Goal: Task Accomplishment & Management: Complete application form

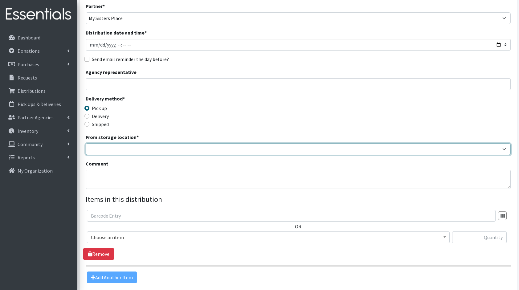
click at [177, 149] on select "Baby Bank Camp Clothing Plus Essentials Bank Westchester Reads" at bounding box center [298, 149] width 425 height 12
select select "305"
click at [86, 143] on select "Baby Bank Camp Clothing Plus Essentials Bank Westchester Reads" at bounding box center [298, 149] width 425 height 12
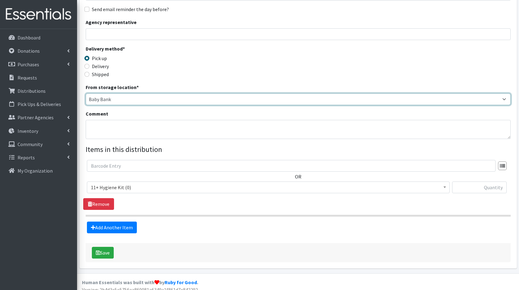
scroll to position [95, 0]
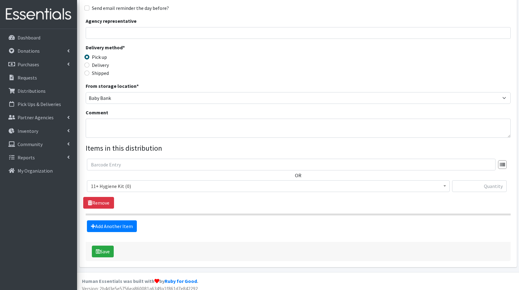
click at [142, 189] on span "11+ Hygiene Kit (0)" at bounding box center [268, 186] width 355 height 9
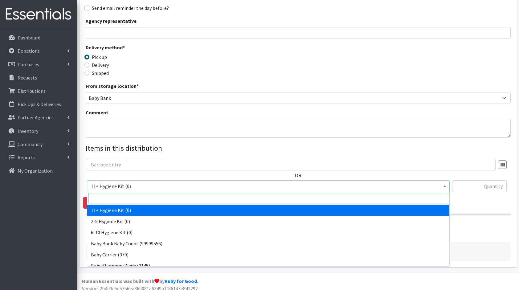
click at [151, 202] on input "search" at bounding box center [268, 198] width 360 height 10
type input "dia"
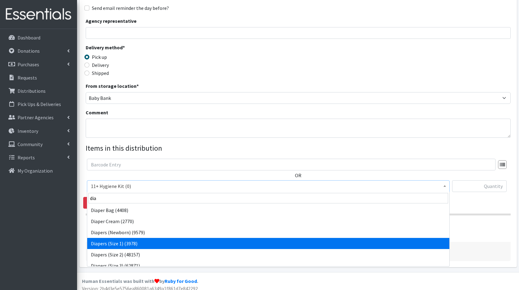
select select "5195"
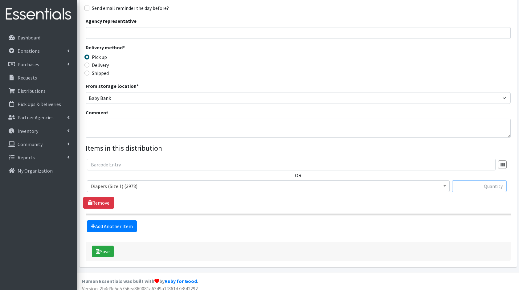
click at [478, 182] on input "text" at bounding box center [479, 186] width 55 height 12
type input "408"
click at [103, 229] on link "Add Another Item" at bounding box center [112, 226] width 50 height 12
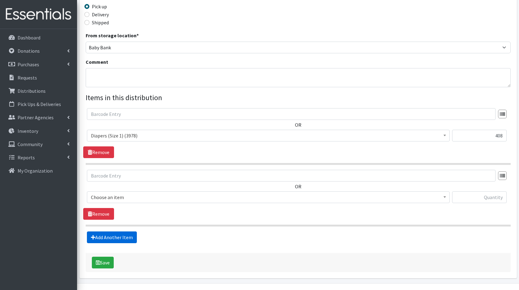
scroll to position [160, 0]
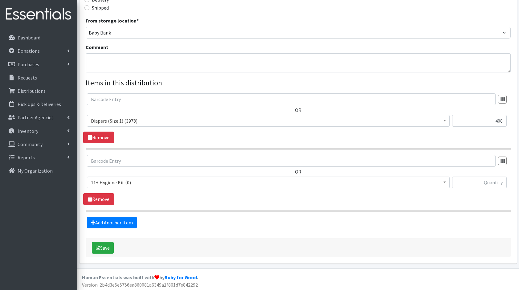
click at [125, 176] on div "OR 11+ Hygiene Kit (0) 2-5 Hygiene Kit (0) 6-10 Hygiene Kit (0) Baby Bank Baby …" at bounding box center [298, 174] width 430 height 38
click at [141, 183] on span "11+ Hygiene Kit (0)" at bounding box center [268, 182] width 355 height 9
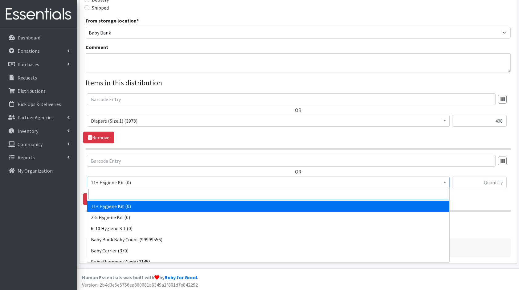
click at [151, 194] on input "search" at bounding box center [268, 194] width 360 height 10
type input "dia"
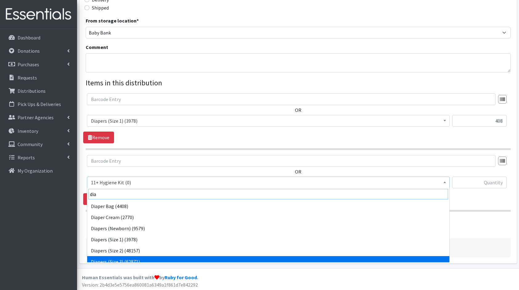
scroll to position [5, 0]
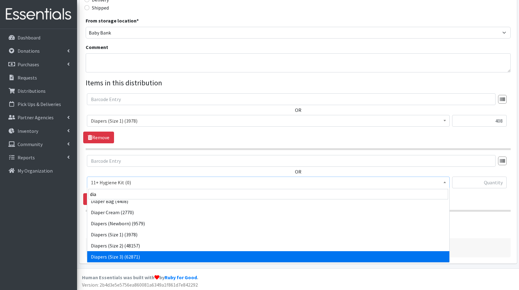
select select "5205"
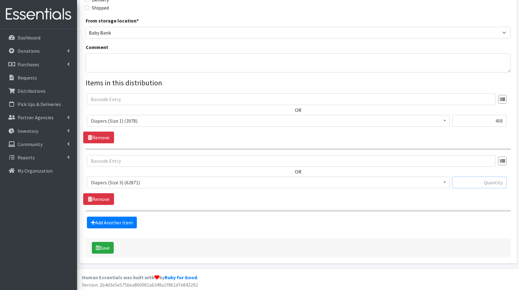
click at [477, 178] on input "text" at bounding box center [479, 183] width 55 height 12
type input "168"
click at [108, 224] on link "Add Another Item" at bounding box center [112, 223] width 50 height 12
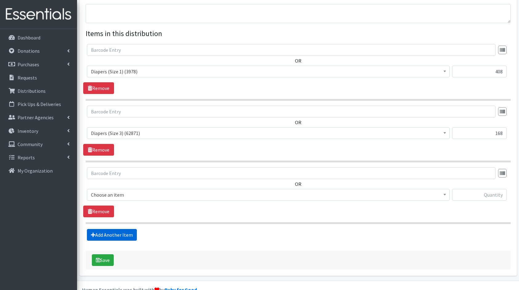
scroll to position [222, 0]
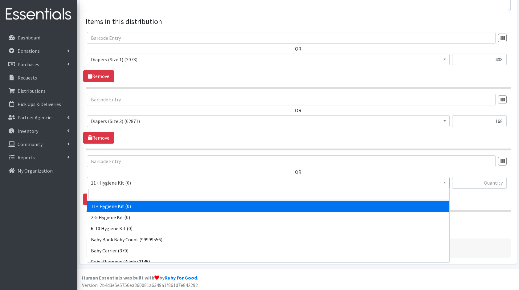
click at [141, 179] on span "11+ Hygiene Kit (0)" at bounding box center [268, 182] width 355 height 9
click at [154, 193] on input "search" at bounding box center [268, 194] width 360 height 10
type input "dia"
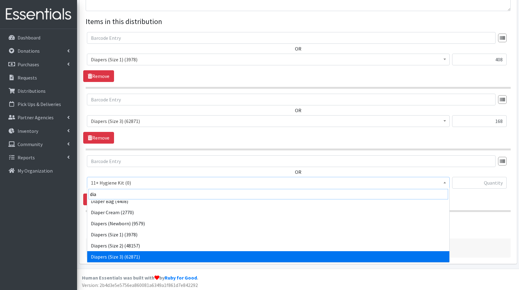
scroll to position [16, 0]
select select "5206"
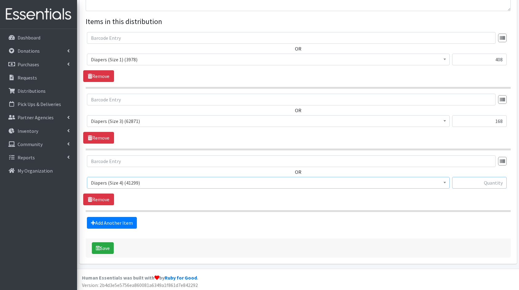
click at [465, 179] on input "text" at bounding box center [479, 183] width 55 height 12
type input "375"
click at [113, 220] on link "Add Another Item" at bounding box center [112, 223] width 50 height 12
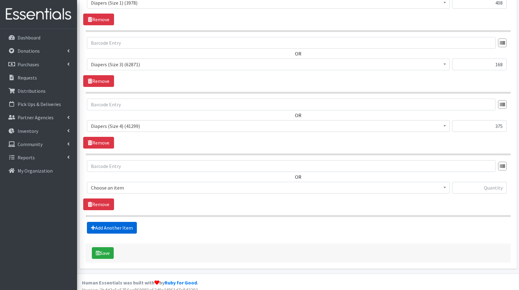
scroll to position [283, 0]
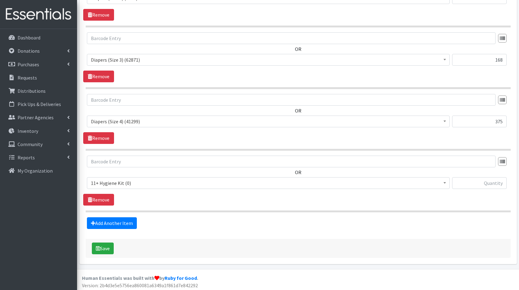
click at [125, 182] on span "11+ Hygiene Kit (0)" at bounding box center [268, 183] width 355 height 9
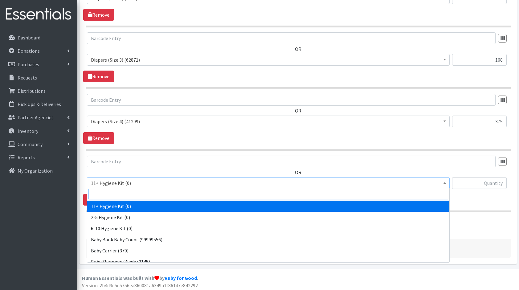
click at [142, 195] on input "search" at bounding box center [268, 194] width 360 height 10
type input "dia"
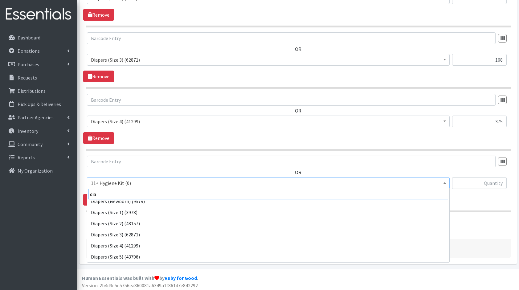
scroll to position [38, 0]
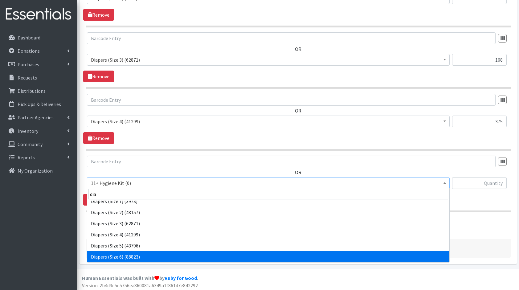
select select "5209"
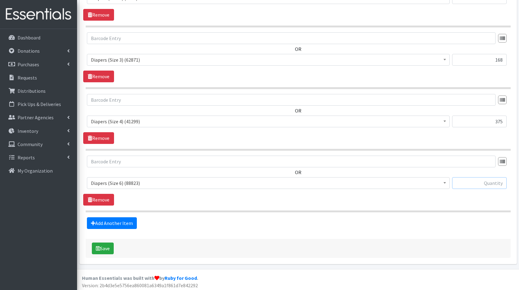
click at [469, 181] on input "text" at bounding box center [479, 183] width 55 height 12
type input "190"
click at [109, 223] on link "Add Another Item" at bounding box center [112, 223] width 50 height 12
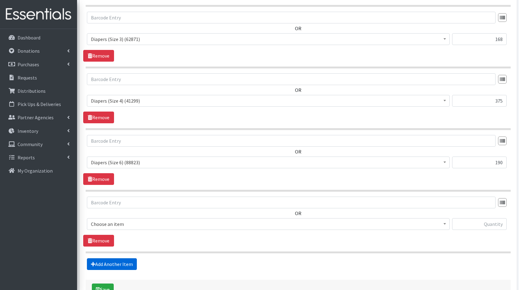
scroll to position [344, 0]
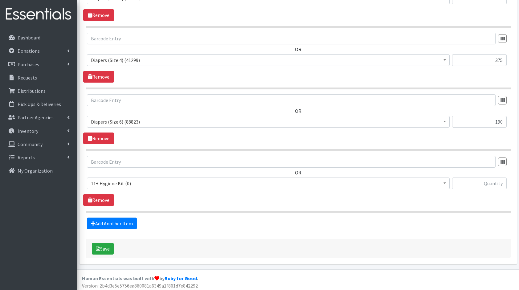
click at [185, 182] on span "11+ Hygiene Kit (0)" at bounding box center [268, 183] width 355 height 9
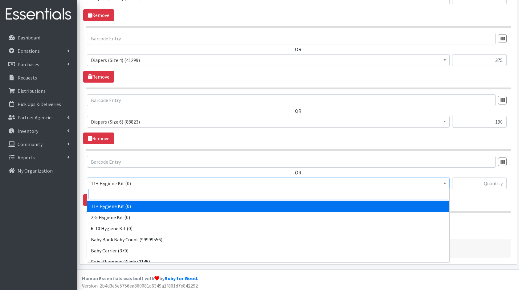
click at [138, 192] on input "search" at bounding box center [268, 194] width 360 height 10
type input "clo"
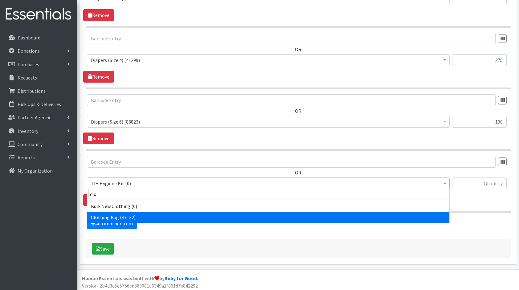
select select "10574"
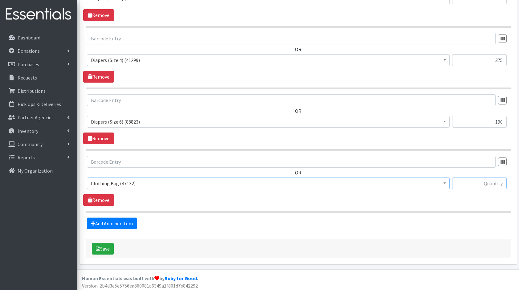
click at [491, 180] on input "text" at bounding box center [479, 184] width 55 height 12
type input "8"
click at [118, 225] on link "Add Another Item" at bounding box center [112, 224] width 50 height 12
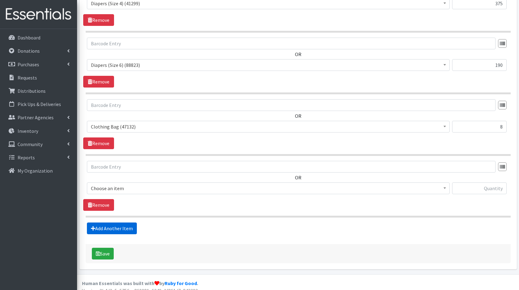
scroll to position [406, 0]
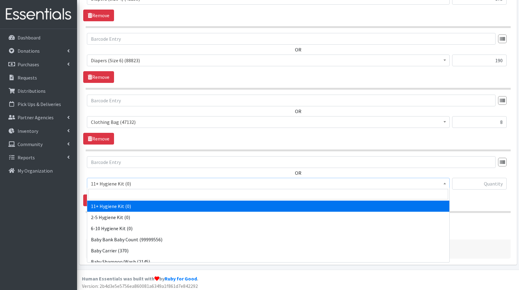
click at [127, 185] on span "11+ Hygiene Kit (0)" at bounding box center [268, 183] width 355 height 9
click at [137, 192] on input "search" at bounding box center [268, 194] width 360 height 10
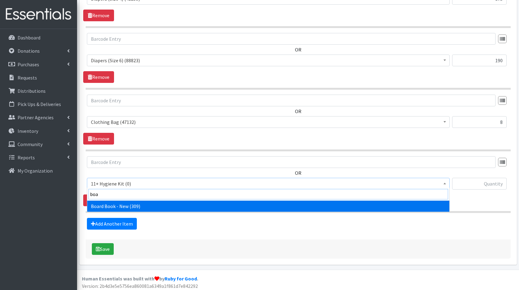
type input "boar"
select select "10657"
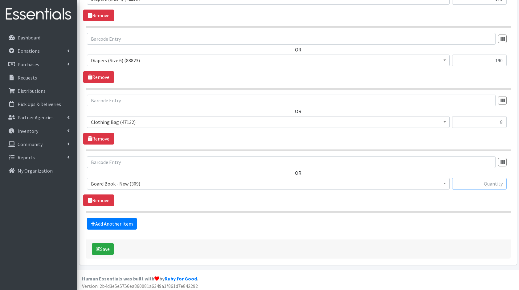
click at [461, 178] on input "text" at bounding box center [479, 184] width 55 height 12
type input "8"
click at [116, 223] on link "Add Another Item" at bounding box center [112, 224] width 50 height 12
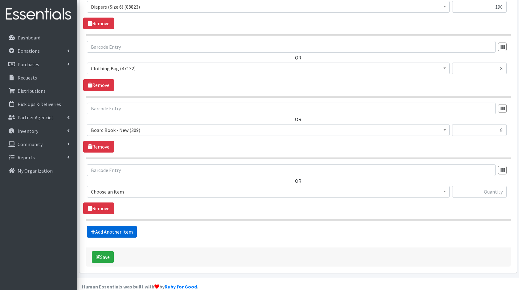
scroll to position [467, 0]
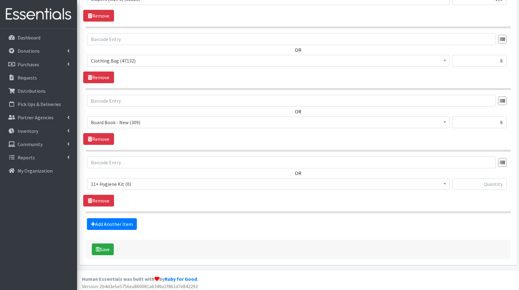
click at [140, 174] on div "OR 11+ Hygiene Kit (0) 2-5 Hygiene Kit (0) 6-10 Hygiene Kit (0) Baby Bank Baby …" at bounding box center [298, 176] width 430 height 38
click at [150, 183] on span "11+ Hygiene Kit (0)" at bounding box center [268, 184] width 355 height 9
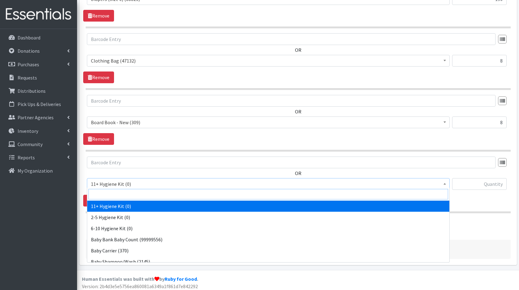
click at [176, 190] on input "search" at bounding box center [268, 194] width 360 height 10
type input "wip"
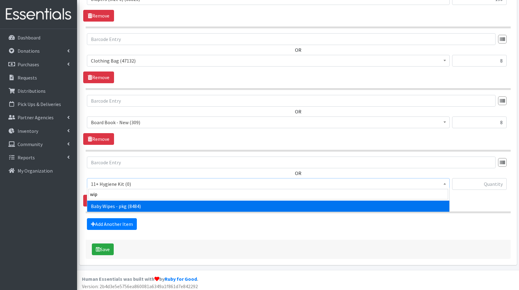
select select "5219"
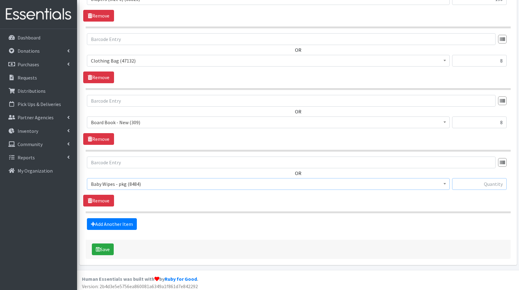
click at [476, 182] on input "text" at bounding box center [479, 184] width 55 height 12
type input "32"
click at [113, 226] on link "Add Another Item" at bounding box center [112, 224] width 50 height 12
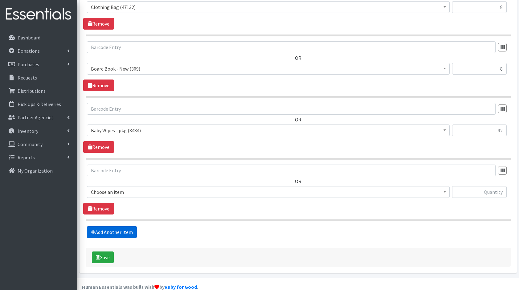
scroll to position [528, 0]
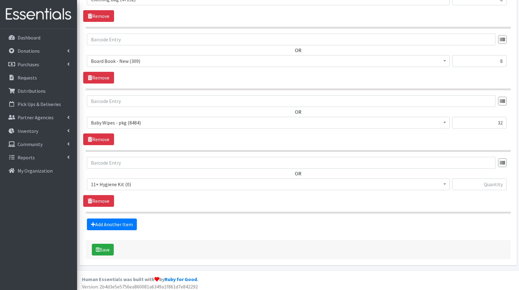
click at [112, 180] on span "11+ Hygiene Kit (0)" at bounding box center [268, 184] width 355 height 9
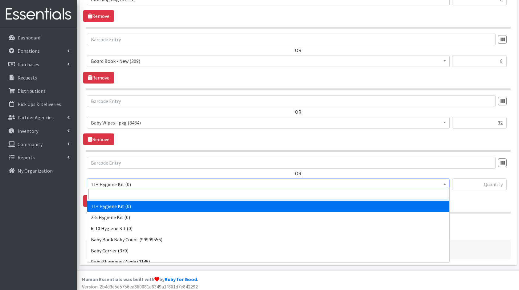
click at [129, 190] on input "search" at bounding box center [268, 194] width 360 height 10
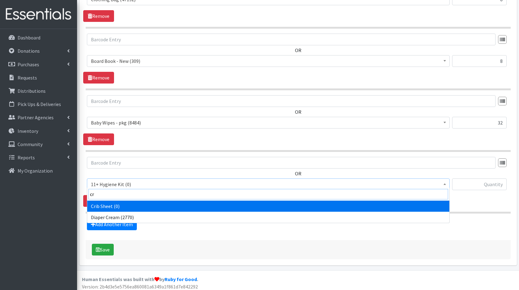
type input "cre"
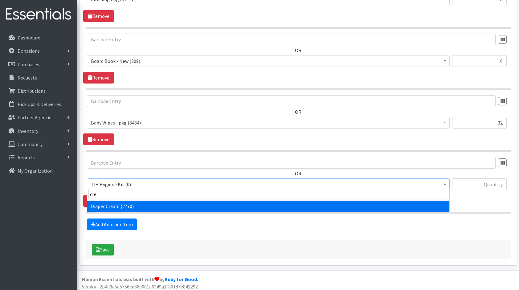
select select "10590"
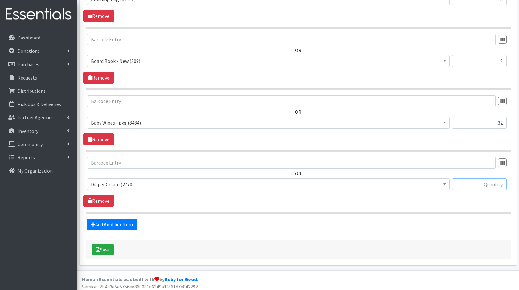
click at [478, 184] on input "text" at bounding box center [479, 184] width 55 height 12
type input "4"
click at [121, 223] on link "Add Another Item" at bounding box center [112, 225] width 50 height 12
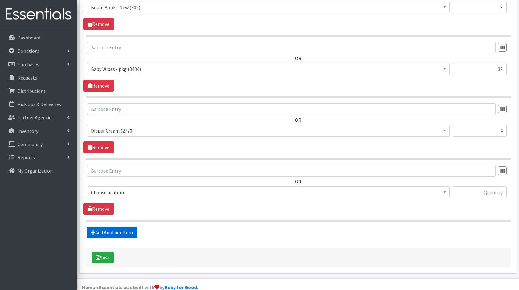
scroll to position [590, 0]
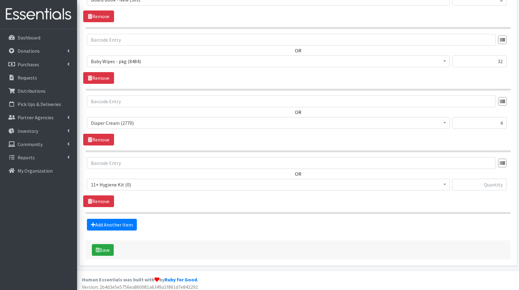
click at [132, 174] on div "OR 11+ Hygiene Kit (0) 2-5 Hygiene Kit (0) 6-10 Hygiene Kit (0) Baby Bank Baby …" at bounding box center [298, 176] width 430 height 38
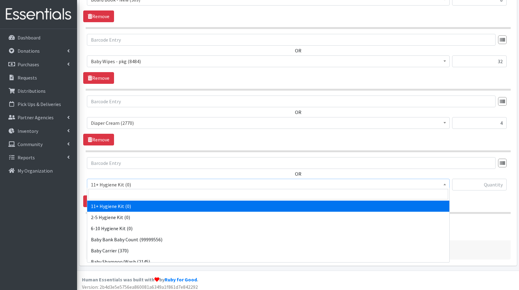
click at [168, 191] on input "search" at bounding box center [268, 194] width 360 height 10
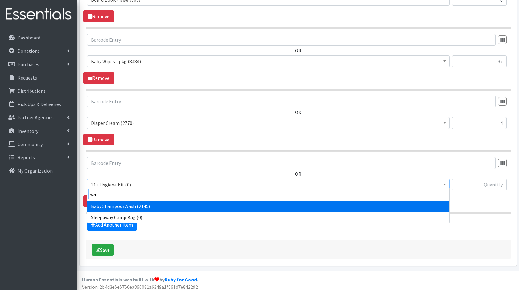
type input "was"
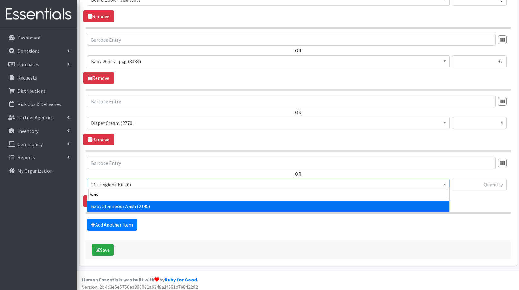
select select "10589"
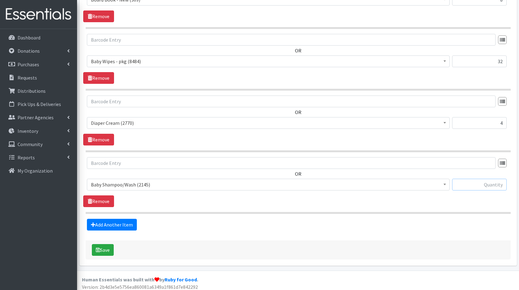
click at [478, 180] on input "text" at bounding box center [479, 185] width 55 height 12
type input "4"
click at [108, 224] on link "Add Another Item" at bounding box center [112, 225] width 50 height 12
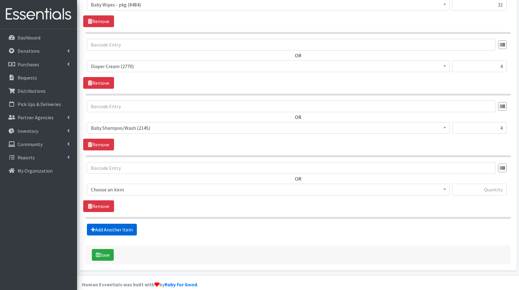
scroll to position [651, 0]
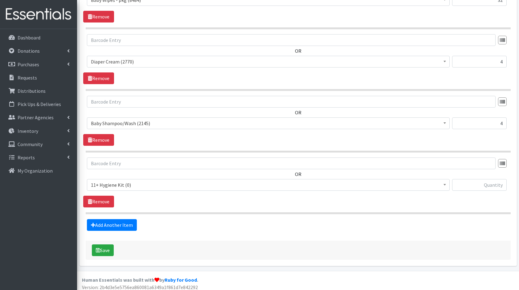
click at [123, 181] on span "11+ Hygiene Kit (0)" at bounding box center [268, 185] width 355 height 9
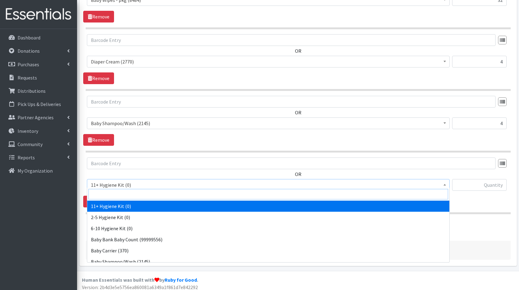
click at [152, 194] on input "search" at bounding box center [268, 194] width 360 height 10
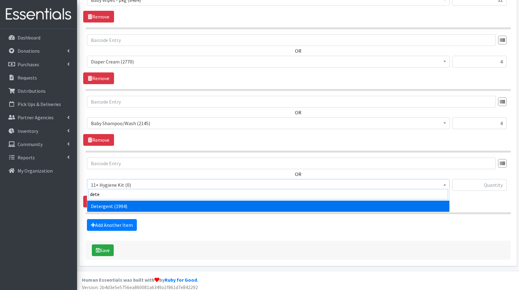
type input "deter"
select select "10591"
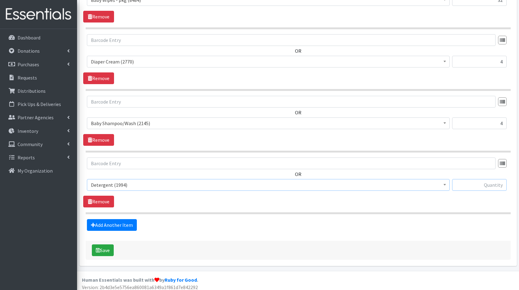
click at [494, 181] on input "text" at bounding box center [479, 185] width 55 height 12
type input "4"
click at [115, 223] on link "Add Another Item" at bounding box center [112, 225] width 50 height 12
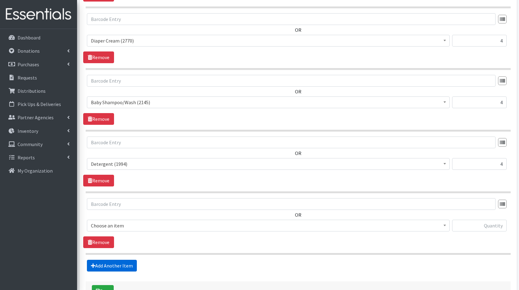
scroll to position [712, 0]
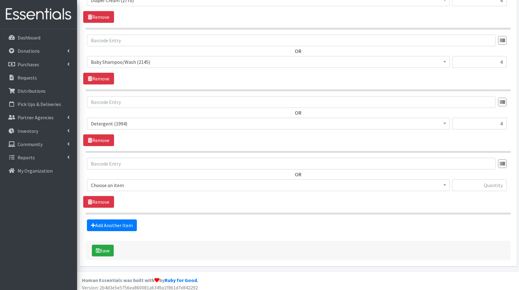
click at [113, 181] on span "Choose an item" at bounding box center [268, 185] width 355 height 9
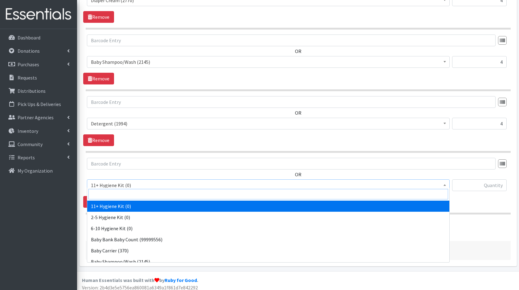
click at [125, 190] on input "search" at bounding box center [268, 194] width 360 height 10
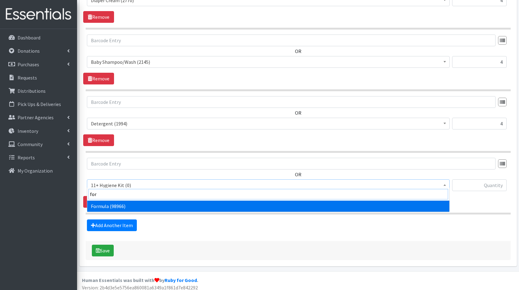
type input "form"
select select "13582"
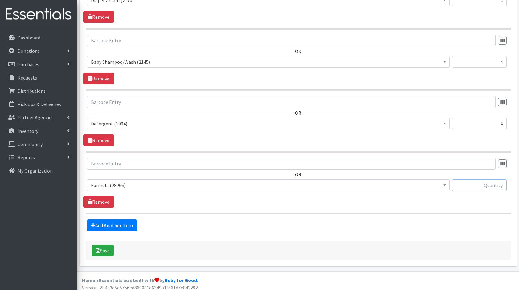
click at [485, 182] on input "text" at bounding box center [479, 185] width 55 height 12
type input "6"
click at [104, 223] on link "Add Another Item" at bounding box center [112, 225] width 50 height 12
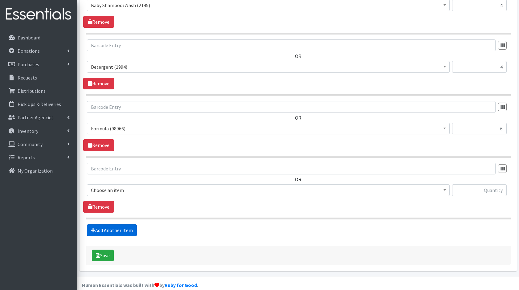
scroll to position [774, 0]
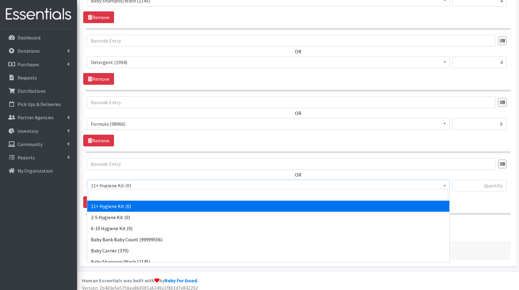
click at [123, 185] on span "11+ Hygiene Kit (0)" at bounding box center [268, 185] width 355 height 9
click at [143, 192] on input "search" at bounding box center [268, 194] width 360 height 10
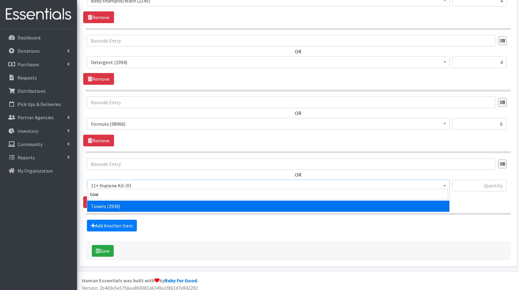
type input "towe"
select select "10577"
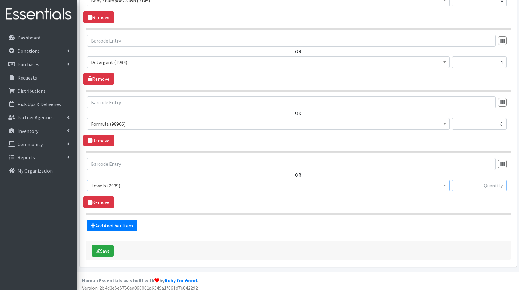
click at [493, 181] on input "text" at bounding box center [479, 186] width 55 height 12
type input "8"
click at [125, 220] on link "Add Another Item" at bounding box center [112, 226] width 50 height 12
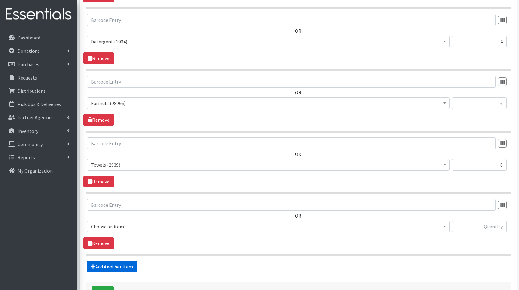
scroll to position [835, 0]
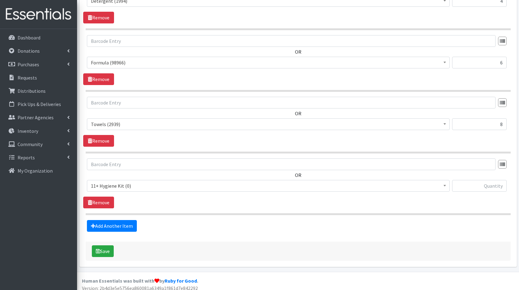
click at [124, 182] on span "11+ Hygiene Kit (0)" at bounding box center [268, 186] width 355 height 9
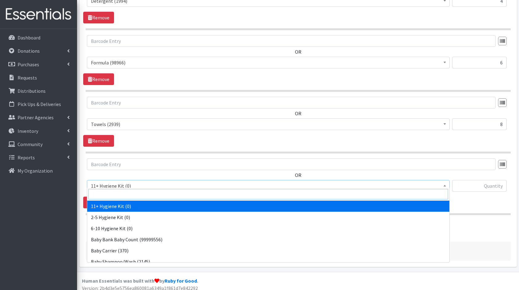
click at [140, 198] on input "search" at bounding box center [268, 194] width 360 height 10
type input "bot"
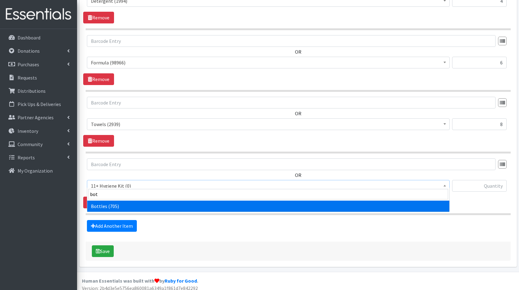
select select "10576"
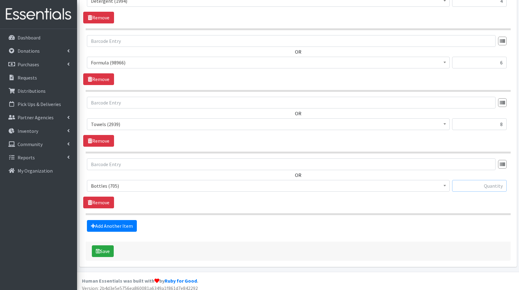
click at [491, 180] on input "text" at bounding box center [479, 186] width 55 height 12
type input "7"
click at [95, 223] on icon at bounding box center [93, 225] width 4 height 5
click at [130, 220] on link "Add Another Item" at bounding box center [112, 226] width 50 height 12
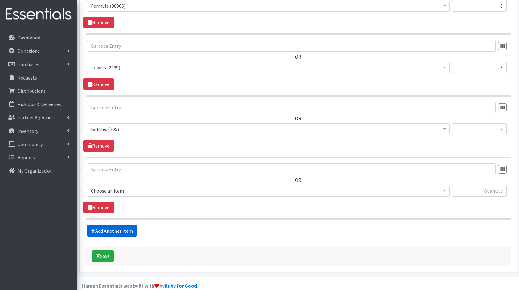
scroll to position [896, 0]
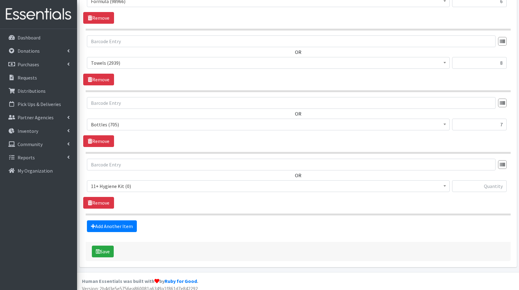
click at [119, 189] on span "11+ Hygiene Kit (0) 2-5 Hygiene Kit (0) 6-10 Hygiene Kit (0) Baby Bank Baby Cou…" at bounding box center [268, 188] width 363 height 17
click at [133, 184] on span "11+ Hygiene Kit (0)" at bounding box center [268, 186] width 355 height 9
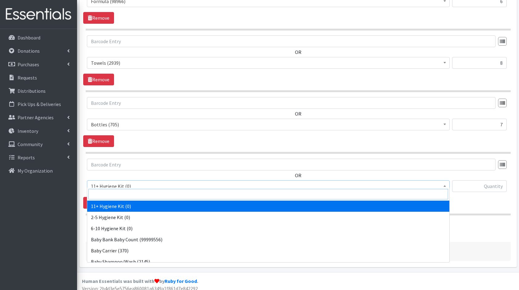
click at [144, 195] on input "search" at bounding box center [268, 194] width 360 height 10
type input "bla"
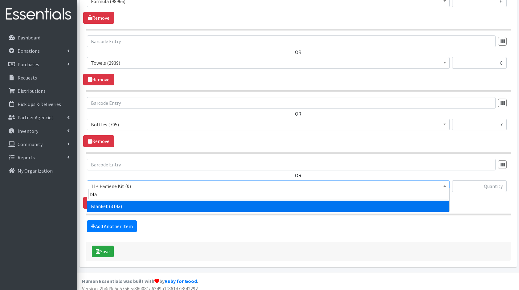
select select "10596"
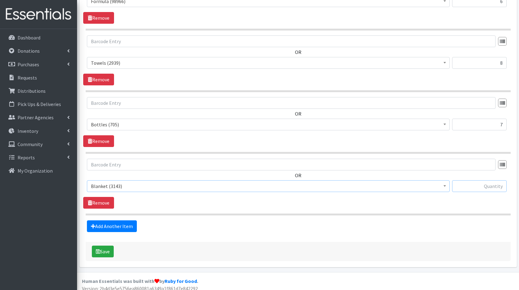
click at [474, 181] on input "text" at bounding box center [479, 186] width 55 height 12
drag, startPoint x: 474, startPoint y: 181, endPoint x: 229, endPoint y: 211, distance: 247.0
type input "7"
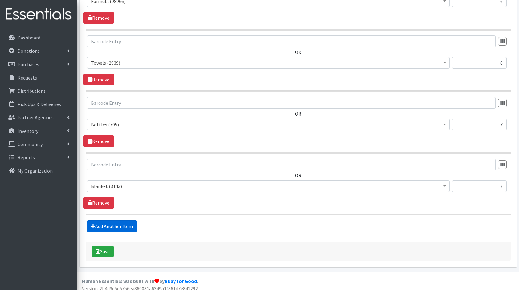
click at [117, 224] on link "Add Another Item" at bounding box center [112, 226] width 50 height 12
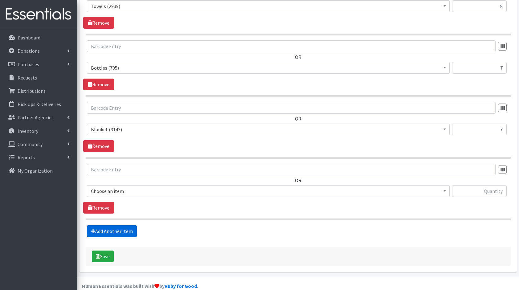
scroll to position [958, 0]
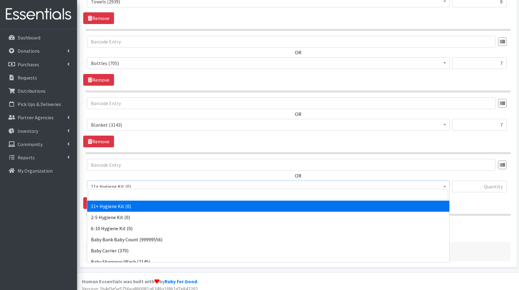
click at [115, 182] on span "11+ Hygiene Kit (0)" at bounding box center [268, 186] width 355 height 9
click at [126, 193] on input "search" at bounding box center [268, 194] width 360 height 10
type input "bib"
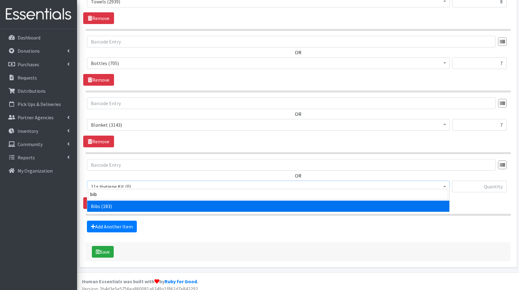
select select "10575"
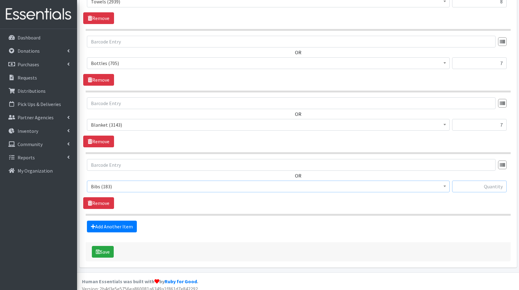
click at [501, 181] on input "text" at bounding box center [479, 187] width 55 height 12
type input "7"
click at [130, 221] on link "Add Another Item" at bounding box center [112, 227] width 50 height 12
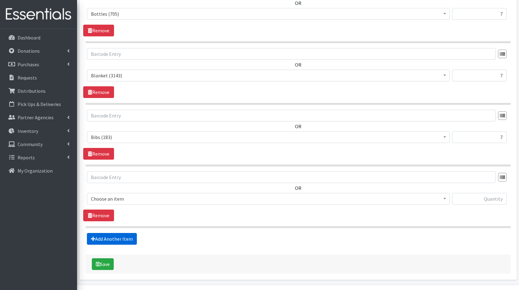
scroll to position [1019, 0]
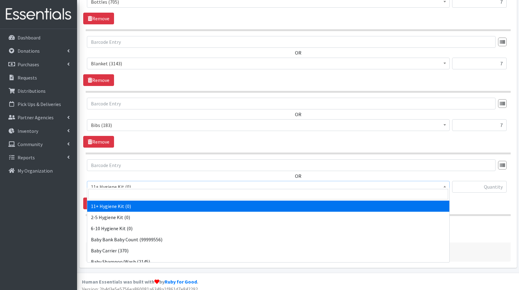
click at [119, 182] on span "11+ Hygiene Kit (0)" at bounding box center [268, 186] width 355 height 9
click at [139, 199] on input "search" at bounding box center [268, 194] width 360 height 10
type input "diap"
select select "10586"
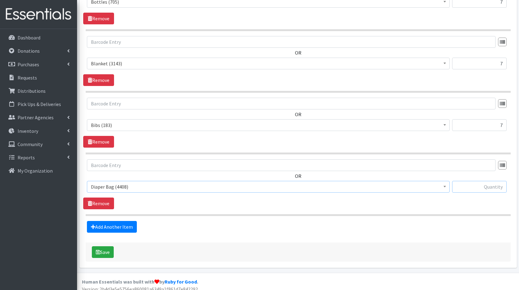
click at [473, 181] on input "text" at bounding box center [479, 187] width 55 height 12
type input "3"
click at [117, 221] on link "Add Another Item" at bounding box center [112, 227] width 50 height 12
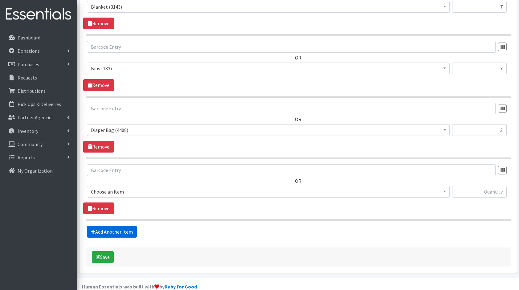
scroll to position [1080, 0]
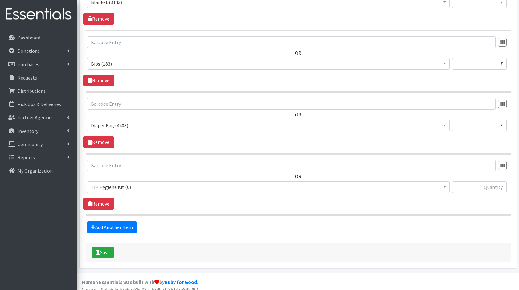
click at [121, 186] on span "11+ Hygiene Kit (0)" at bounding box center [268, 187] width 355 height 9
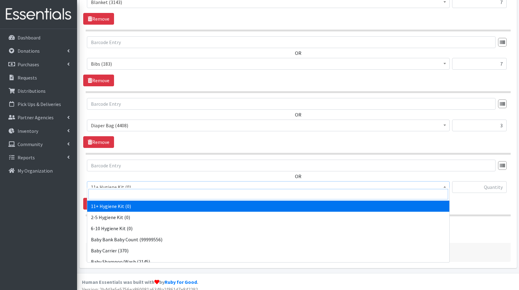
click at [141, 195] on input "search" at bounding box center [268, 194] width 360 height 10
type input "car"
select select "10578"
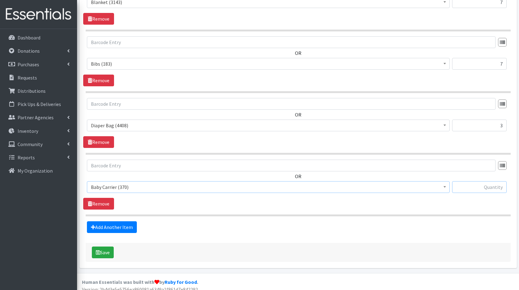
click at [488, 181] on input "text" at bounding box center [479, 187] width 55 height 12
type input "2"
click at [117, 225] on link "Add Another Item" at bounding box center [112, 227] width 50 height 12
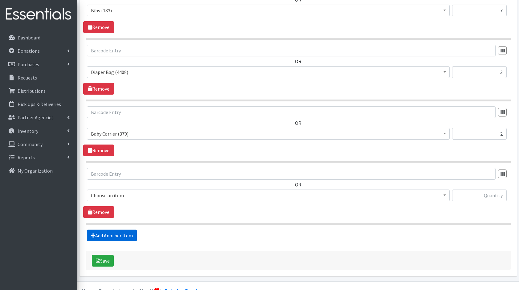
scroll to position [1142, 0]
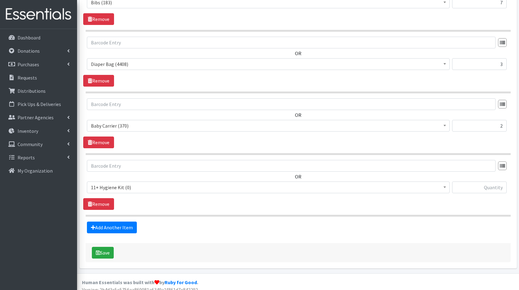
click at [118, 183] on span "11+ Hygiene Kit (0)" at bounding box center [268, 187] width 355 height 9
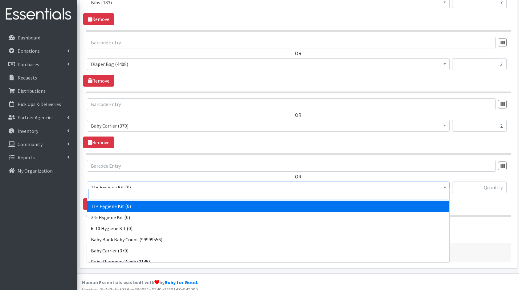
click at [142, 197] on input "search" at bounding box center [268, 194] width 360 height 10
type input "tub"
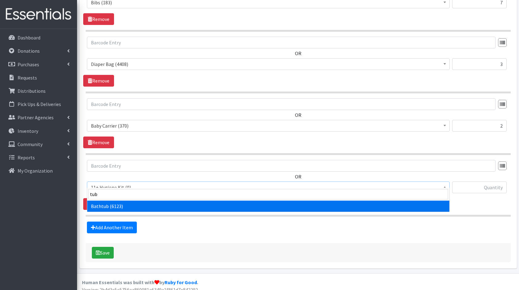
select select "10579"
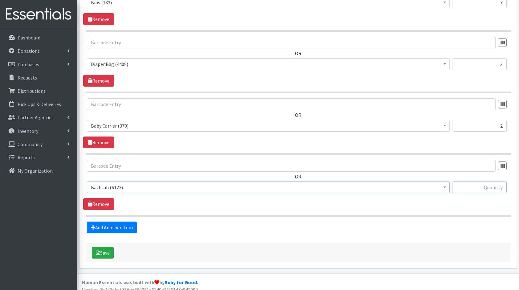
click at [478, 182] on input "text" at bounding box center [479, 188] width 55 height 12
type input "1"
click at [105, 248] on button "Save" at bounding box center [103, 253] width 22 height 12
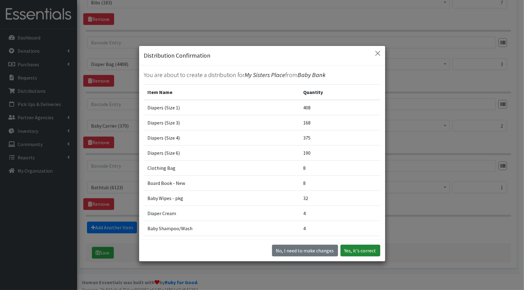
click at [372, 253] on button "Yes, it's correct" at bounding box center [360, 251] width 40 height 12
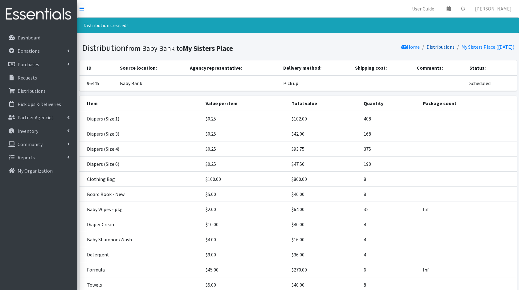
click at [433, 44] on link "Distributions" at bounding box center [441, 47] width 28 height 6
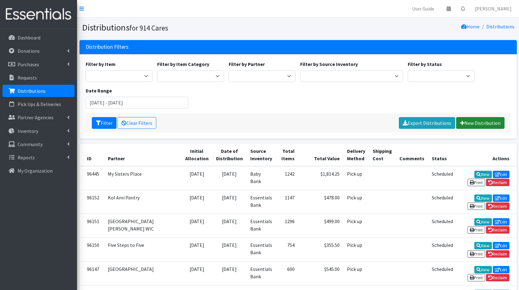
click at [499, 123] on link "New Distribution" at bounding box center [480, 123] width 48 height 12
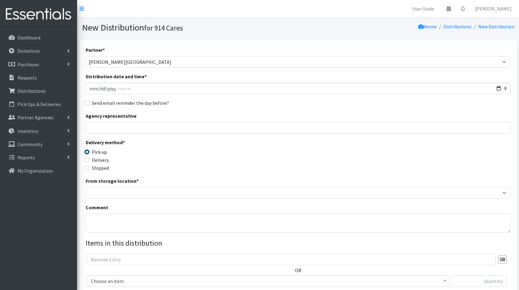
click at [283, 154] on div "Delivery method * Pick up Delivery Shipped Shipping cost" at bounding box center [298, 158] width 425 height 39
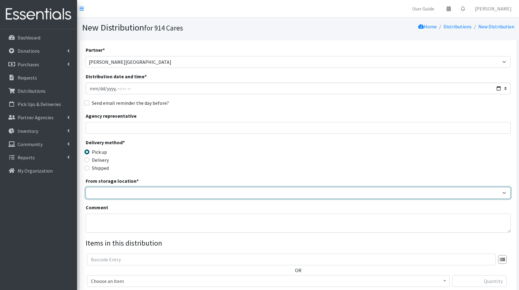
click at [149, 197] on select "Baby Bank Camp Clothing Plus Essentials Bank Westchester Reads" at bounding box center [298, 193] width 425 height 12
select select "305"
click at [86, 187] on select "Baby Bank Camp Clothing Plus Essentials Bank Westchester Reads" at bounding box center [298, 193] width 425 height 12
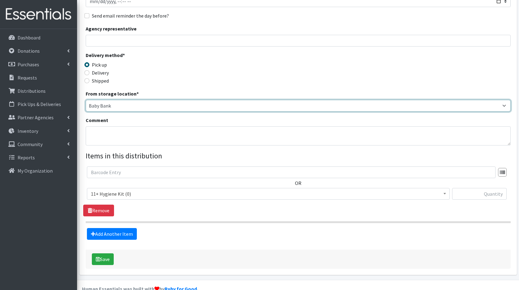
scroll to position [98, 0]
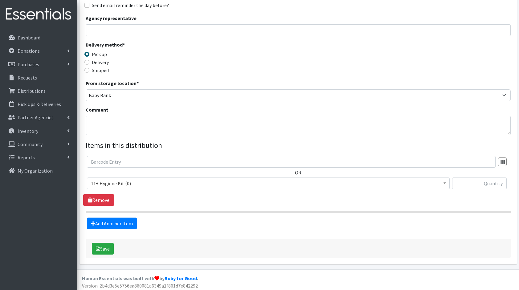
click at [151, 188] on span "11+ Hygiene Kit (0)" at bounding box center [268, 184] width 363 height 12
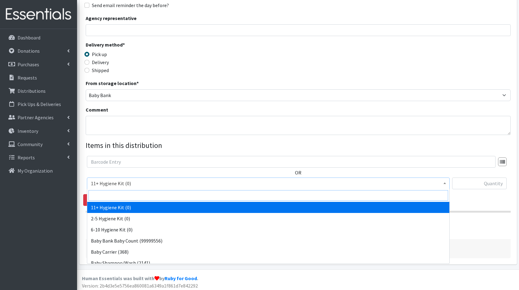
click at [166, 196] on input "search" at bounding box center [268, 195] width 360 height 10
type input "dia"
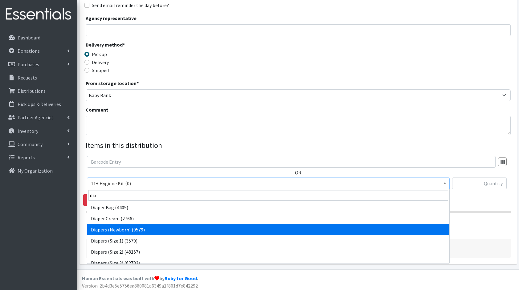
select select "5217"
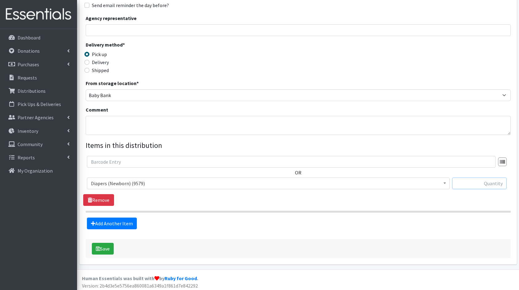
click at [480, 178] on input "text" at bounding box center [479, 184] width 55 height 12
type input "224"
click at [117, 219] on link "Add Another Item" at bounding box center [112, 224] width 50 height 12
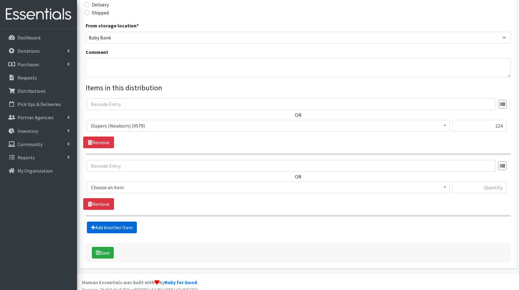
scroll to position [160, 0]
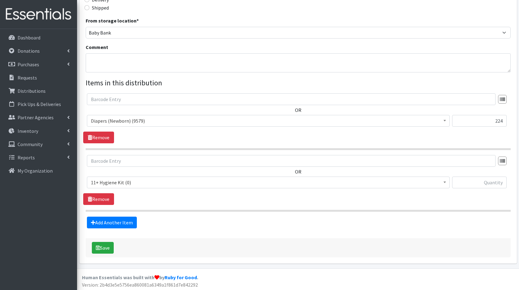
click at [125, 178] on span "11+ Hygiene Kit (0)" at bounding box center [268, 182] width 355 height 9
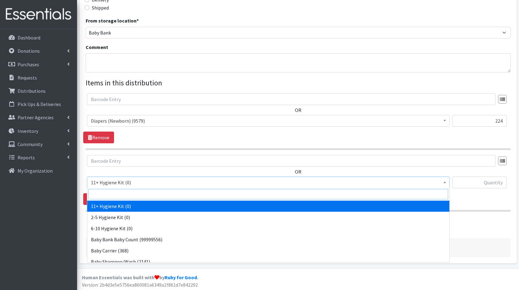
click at [139, 189] on input "search" at bounding box center [268, 194] width 360 height 10
type input "dia"
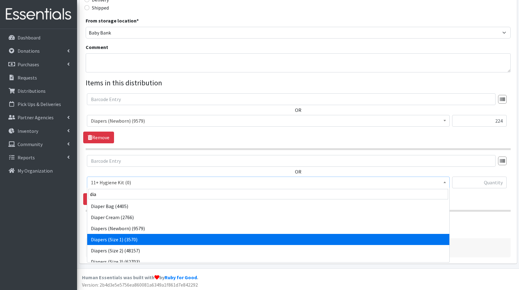
select select "5195"
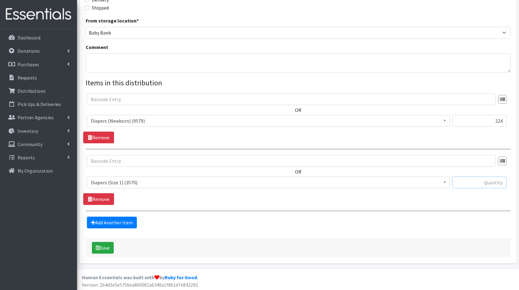
click at [474, 180] on input "text" at bounding box center [479, 183] width 55 height 12
type input "408"
click at [96, 226] on link "Add Another Item" at bounding box center [112, 223] width 50 height 12
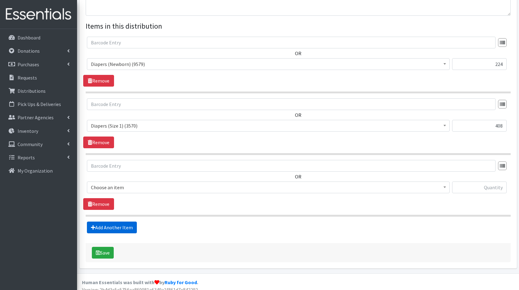
scroll to position [222, 0]
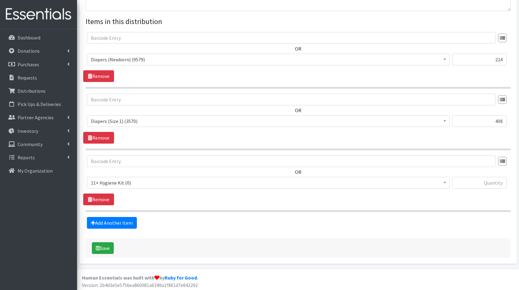
click at [159, 180] on span "11+ Hygiene Kit (0)" at bounding box center [268, 182] width 355 height 9
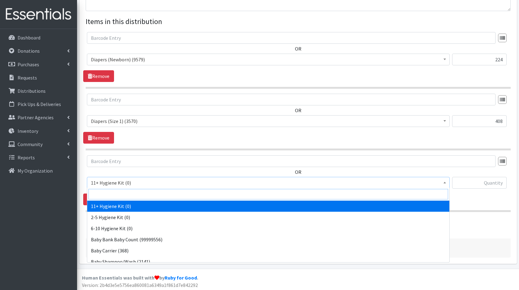
click at [174, 192] on input "search" at bounding box center [268, 194] width 360 height 10
type input "dia"
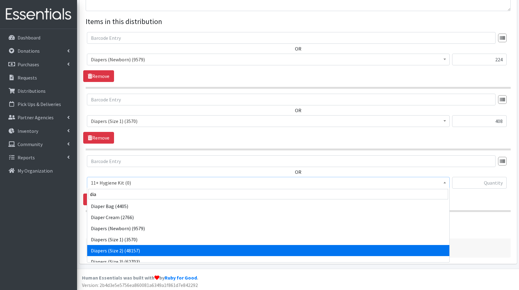
select select "5196"
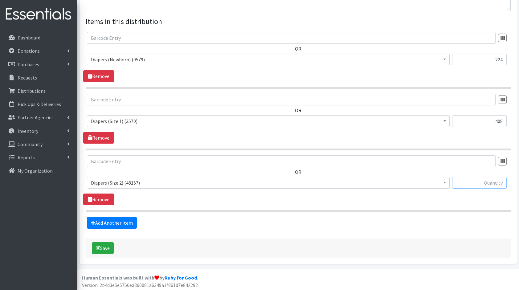
click at [467, 182] on input "text" at bounding box center [479, 183] width 55 height 12
type input "504"
click at [118, 228] on form "Partner * 4Communities 914United Abbot House Accompany Now All Access Yonkers, …" at bounding box center [298, 41] width 425 height 433
click at [127, 218] on link "Add Another Item" at bounding box center [112, 223] width 50 height 12
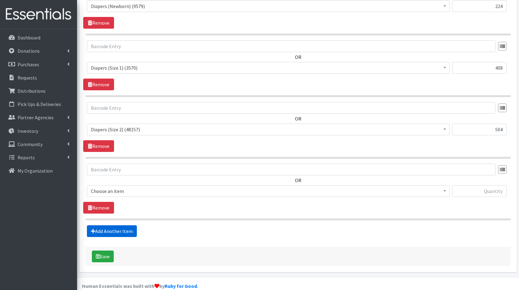
scroll to position [283, 0]
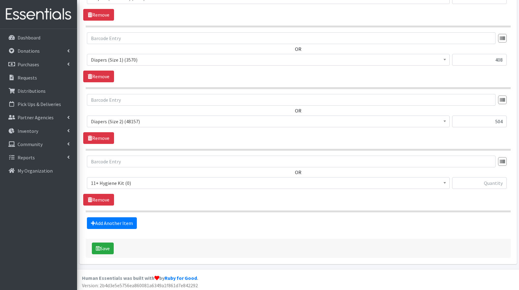
click at [126, 179] on span "11+ Hygiene Kit (0)" at bounding box center [268, 183] width 355 height 9
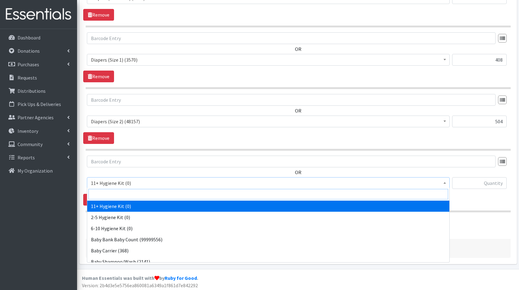
click at [138, 196] on input "search" at bounding box center [268, 194] width 360 height 10
type input "dia"
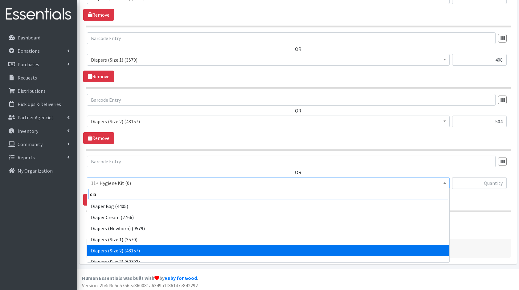
scroll to position [5, 0]
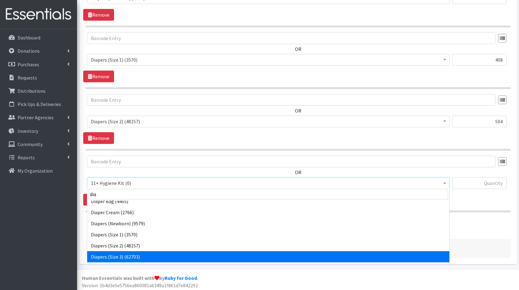
select select "5205"
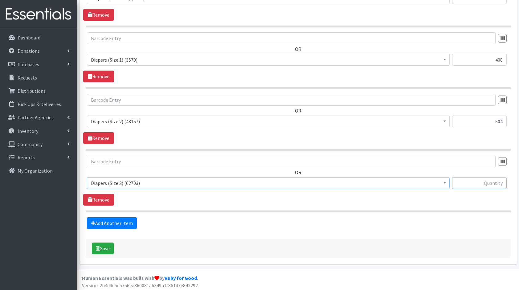
click at [493, 179] on input "text" at bounding box center [479, 183] width 55 height 12
type input "560"
click at [109, 225] on link "Add Another Item" at bounding box center [112, 223] width 50 height 12
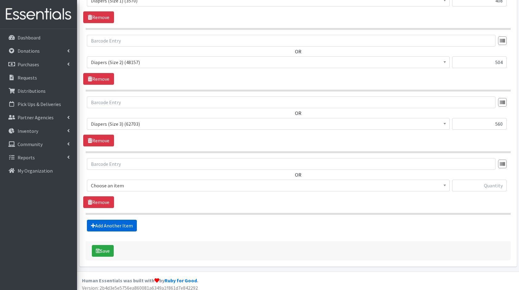
scroll to position [344, 0]
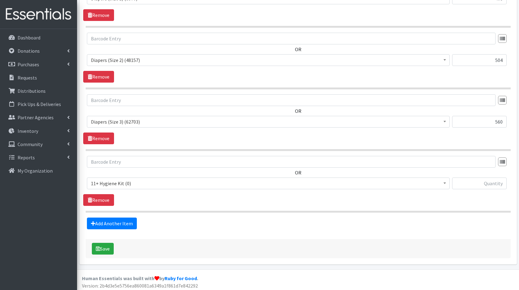
click at [113, 178] on span "11+ Hygiene Kit (0)" at bounding box center [268, 184] width 363 height 12
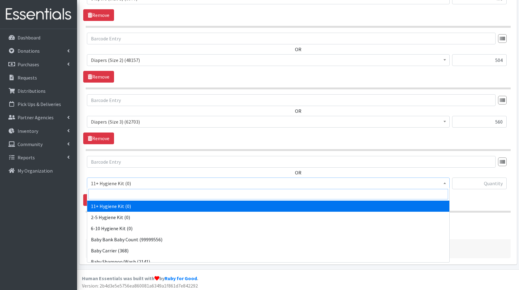
click at [135, 195] on input "search" at bounding box center [268, 194] width 360 height 10
type input "dia"
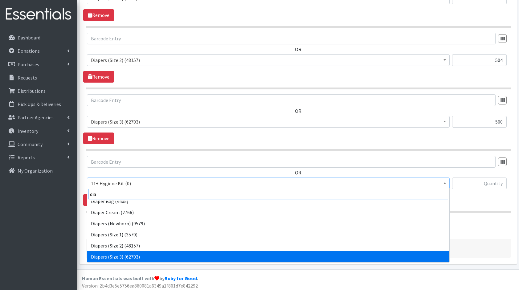
scroll to position [16, 0]
select select "5206"
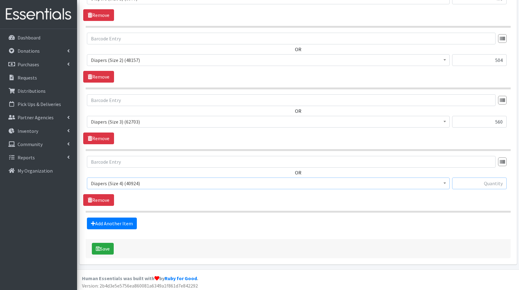
click at [497, 181] on input "text" at bounding box center [479, 184] width 55 height 12
type input "750"
click at [108, 220] on link "Add Another Item" at bounding box center [112, 224] width 50 height 12
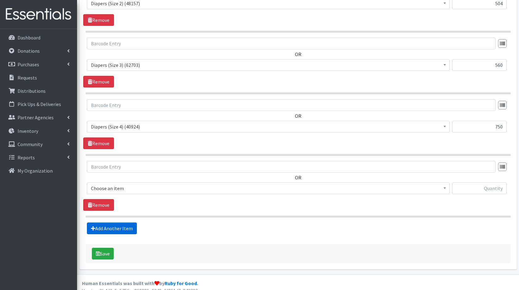
scroll to position [406, 0]
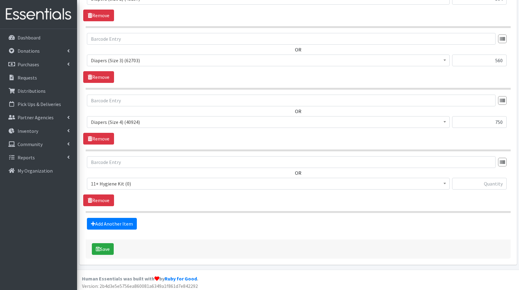
click at [112, 181] on span "11+ Hygiene Kit (0)" at bounding box center [268, 183] width 355 height 9
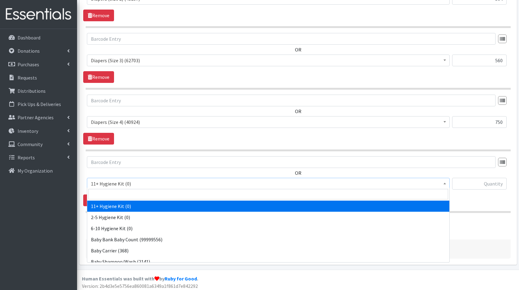
click at [137, 193] on input "search" at bounding box center [268, 194] width 360 height 10
type input "dia"
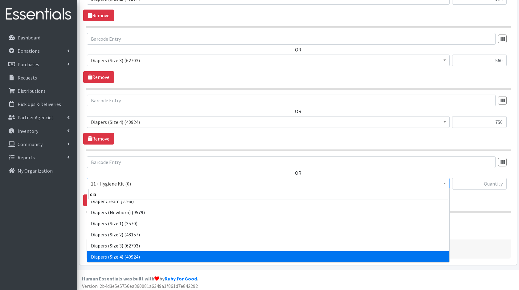
scroll to position [27, 0]
select select "5208"
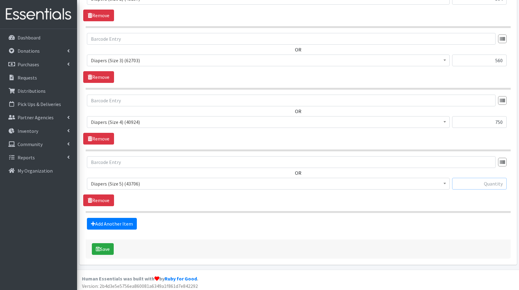
click at [483, 186] on input "text" at bounding box center [479, 184] width 55 height 12
type input "200"
click at [117, 220] on link "Add Another Item" at bounding box center [112, 224] width 50 height 12
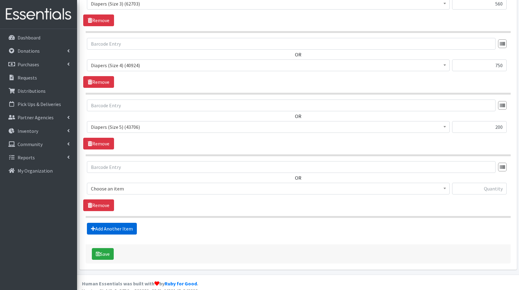
scroll to position [467, 0]
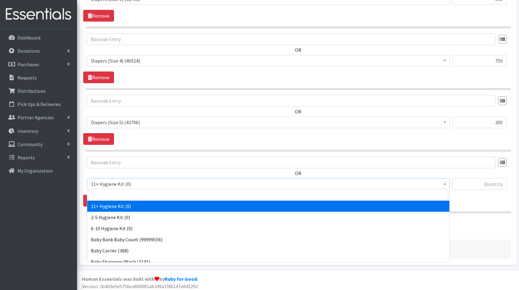
click at [131, 187] on span "11+ Hygiene Kit (0)" at bounding box center [268, 184] width 363 height 12
click at [149, 195] on input "search" at bounding box center [268, 194] width 360 height 10
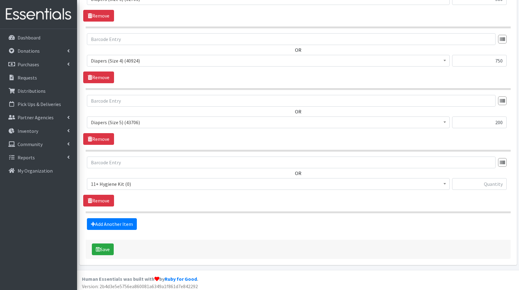
click at [186, 170] on div "OR 11+ Hygiene Kit (0) 2-5 Hygiene Kit (0) 6-10 Hygiene Kit (0) Baby Bank Baby …" at bounding box center [298, 176] width 430 height 38
click at [154, 181] on span "11+ Hygiene Kit (0)" at bounding box center [268, 184] width 355 height 9
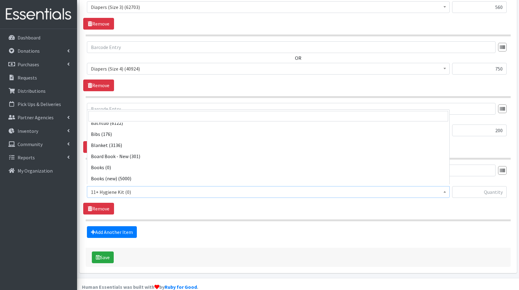
scroll to position [84, 0]
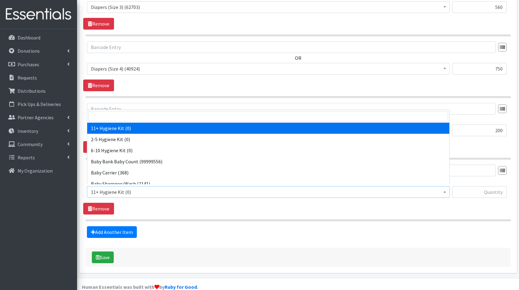
click at [137, 193] on span "11+ Hygiene Kit (0)" at bounding box center [268, 192] width 355 height 9
click at [114, 118] on input "search" at bounding box center [268, 116] width 360 height 10
type input "di"
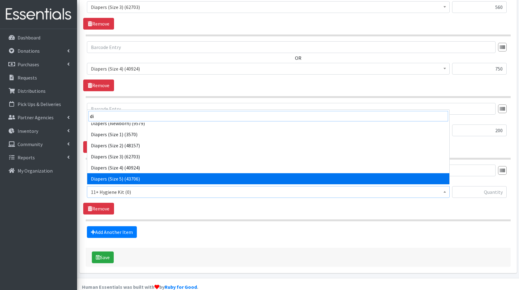
scroll to position [38, 0]
select select "5209"
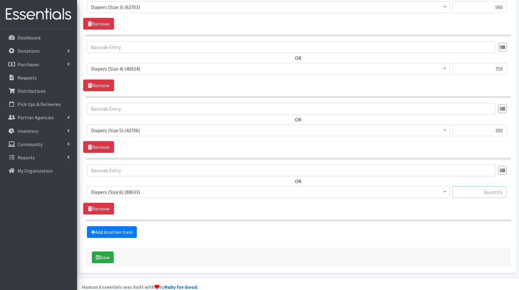
click at [495, 190] on input "text" at bounding box center [479, 192] width 55 height 12
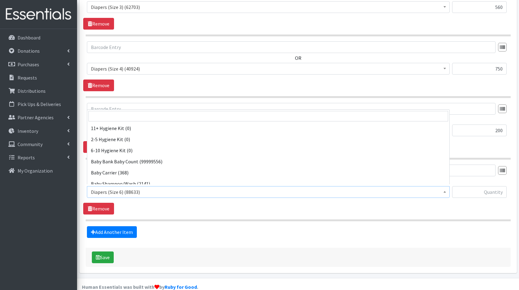
click at [240, 188] on span "Diapers (Size 6) (88633)" at bounding box center [268, 192] width 355 height 9
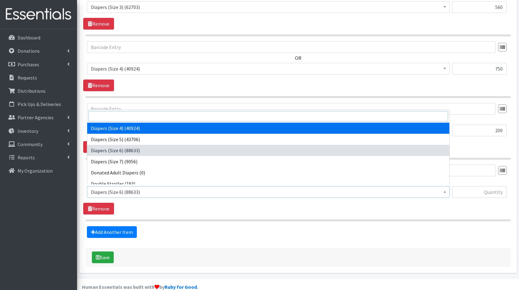
click at [199, 114] on input "search" at bounding box center [268, 116] width 360 height 10
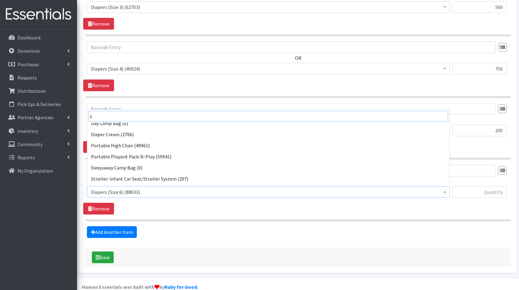
scroll to position [0, 0]
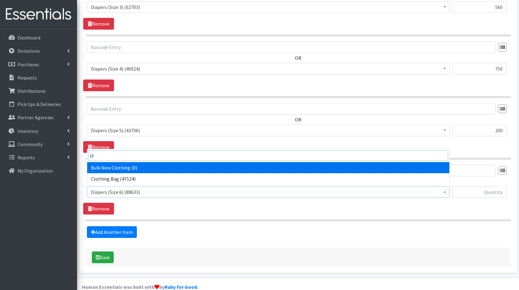
type input "clo"
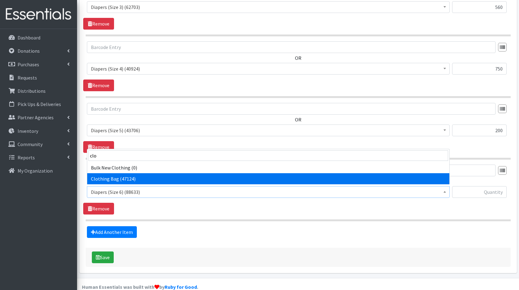
select select "10574"
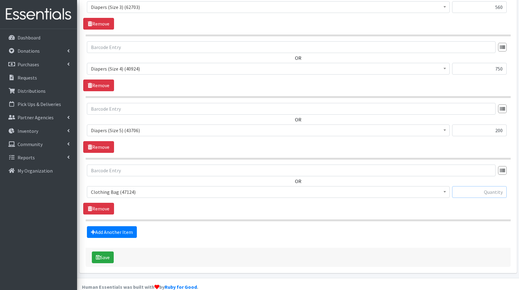
click at [474, 191] on input "text" at bounding box center [479, 192] width 55 height 12
type input "19"
click at [126, 227] on link "Add Another Item" at bounding box center [112, 232] width 50 height 12
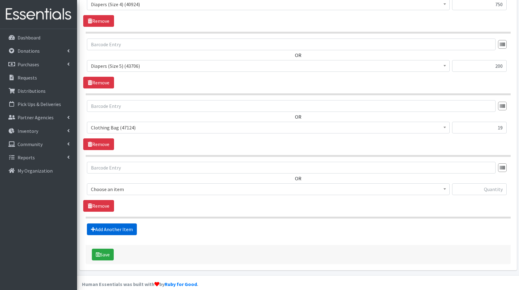
scroll to position [528, 0]
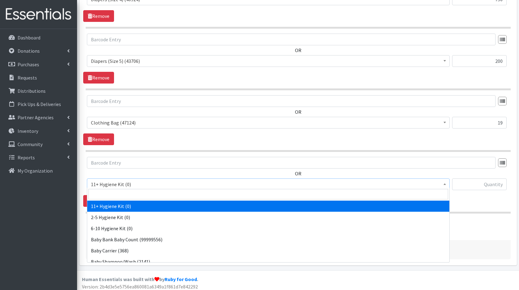
click at [137, 183] on span "11+ Hygiene Kit (0)" at bounding box center [268, 184] width 355 height 9
click at [147, 194] on input "search" at bounding box center [268, 194] width 360 height 10
click at [105, 194] on input "search" at bounding box center [268, 194] width 360 height 10
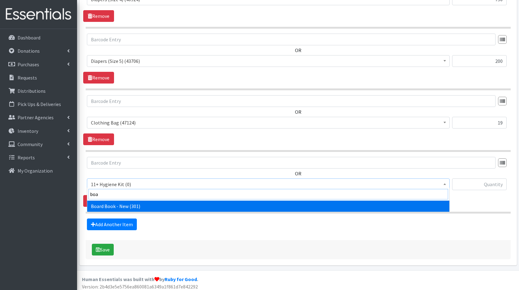
type input "boar"
select select "10657"
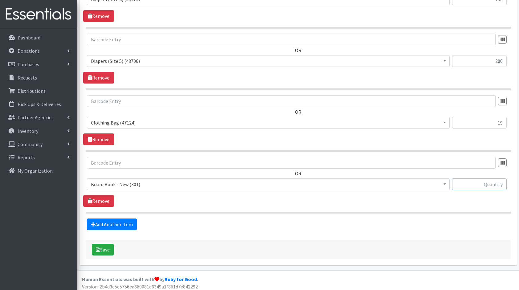
click at [473, 181] on input "text" at bounding box center [479, 184] width 55 height 12
type input "19"
click at [125, 219] on link "Add Another Item" at bounding box center [112, 225] width 50 height 12
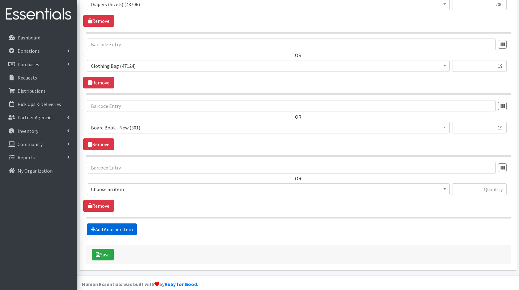
scroll to position [590, 0]
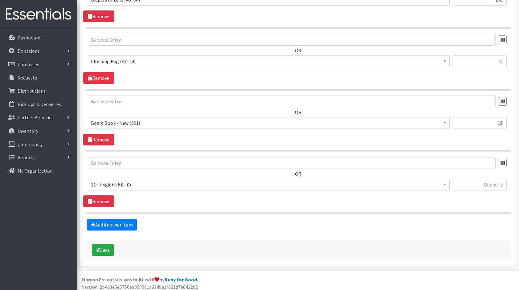
click at [135, 180] on span "11+ Hygiene Kit (0)" at bounding box center [268, 184] width 355 height 9
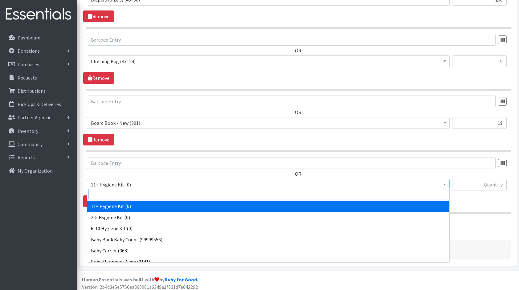
click at [150, 192] on input "search" at bounding box center [268, 194] width 360 height 10
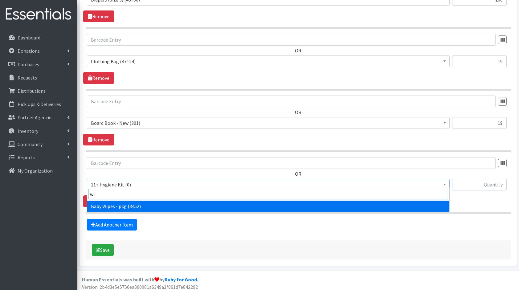
type input "wip"
select select "5219"
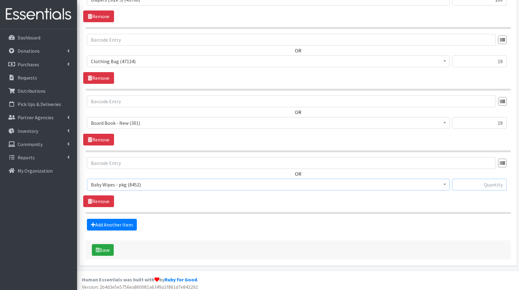
click at [472, 181] on input "text" at bounding box center [479, 185] width 55 height 12
type input "76"
click at [115, 219] on link "Add Another Item" at bounding box center [112, 225] width 50 height 12
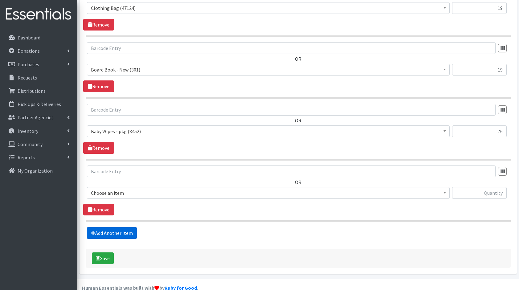
scroll to position [651, 0]
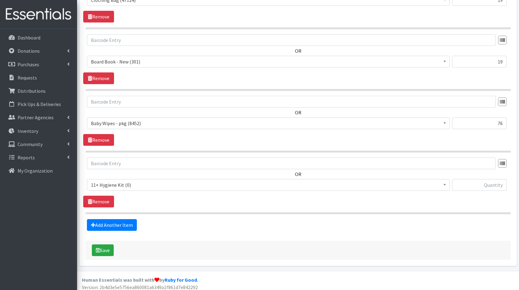
click at [129, 183] on span "11+ Hygiene Kit (0)" at bounding box center [268, 185] width 355 height 9
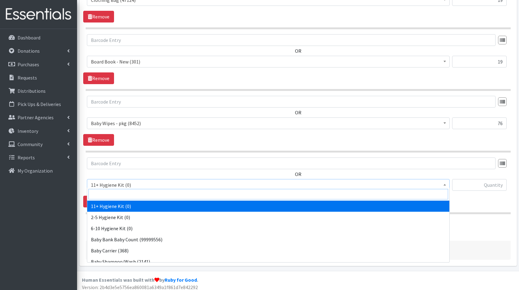
click at [133, 192] on input "search" at bounding box center [268, 194] width 360 height 10
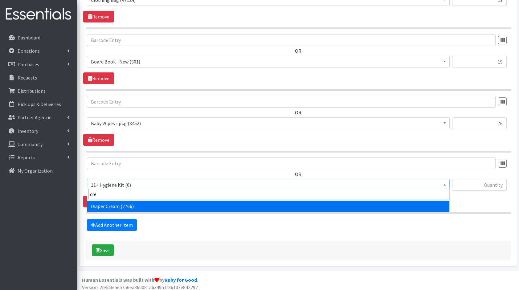
type input "crea"
select select "10590"
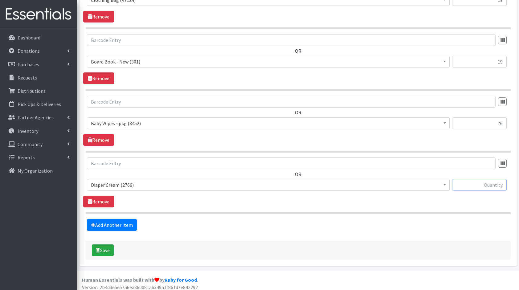
click at [494, 181] on input "text" at bounding box center [479, 185] width 55 height 12
type input "19"
click at [94, 223] on icon at bounding box center [93, 225] width 4 height 5
click at [123, 223] on link "Add Another Item" at bounding box center [112, 225] width 50 height 12
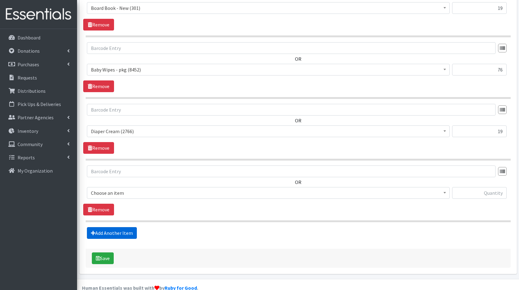
scroll to position [712, 0]
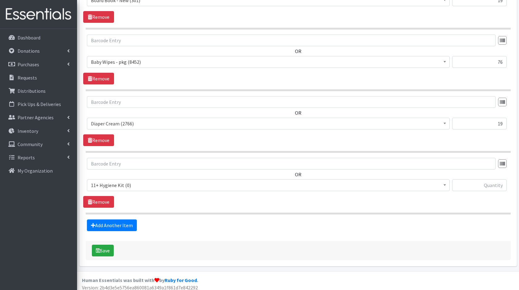
click at [131, 186] on span "11+ Hygiene Kit (0)" at bounding box center [268, 185] width 363 height 12
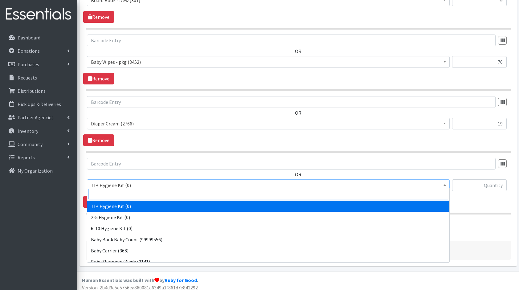
click at [147, 195] on input "search" at bounding box center [268, 194] width 360 height 10
type input "wa"
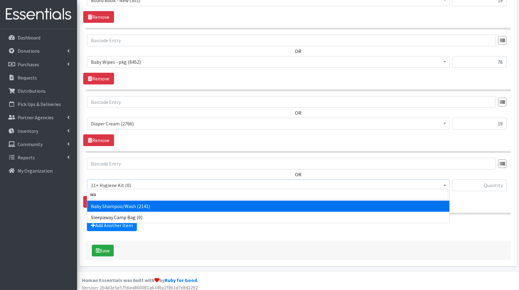
select select "10589"
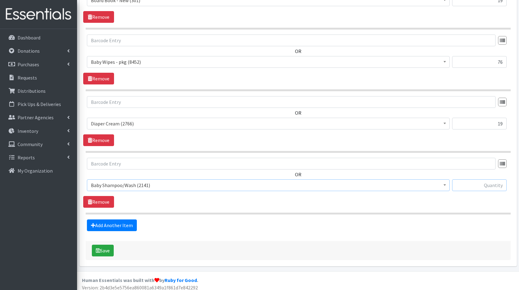
click at [463, 182] on input "text" at bounding box center [479, 185] width 55 height 12
type input "19"
click at [114, 219] on link "Add Another Item" at bounding box center [112, 225] width 50 height 12
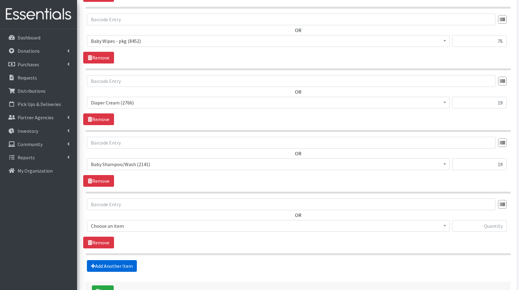
scroll to position [774, 0]
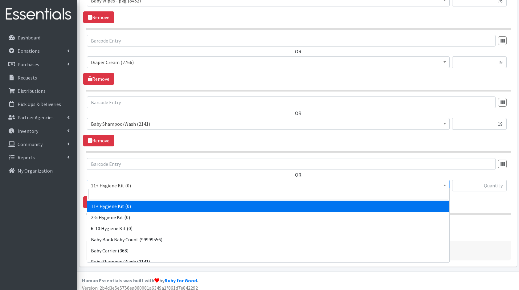
click at [128, 182] on span "11+ Hygiene Kit (0)" at bounding box center [268, 185] width 355 height 9
click at [147, 195] on input "search" at bounding box center [268, 194] width 360 height 10
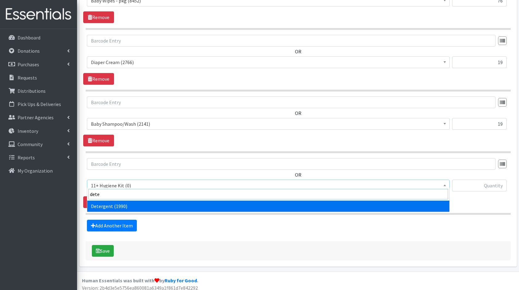
type input "deter"
select select "10591"
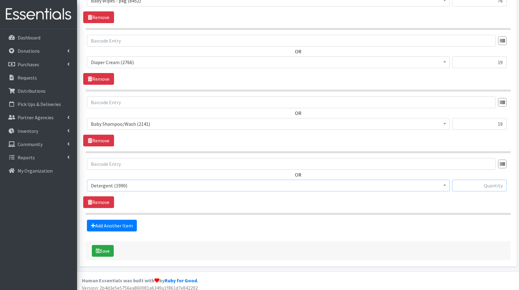
click at [494, 182] on input "text" at bounding box center [479, 186] width 55 height 12
type input "8"
click at [120, 224] on link "Add Another Item" at bounding box center [112, 226] width 50 height 12
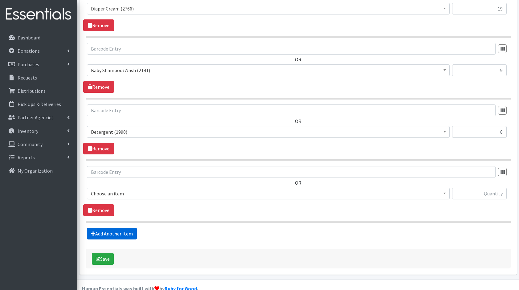
scroll to position [835, 0]
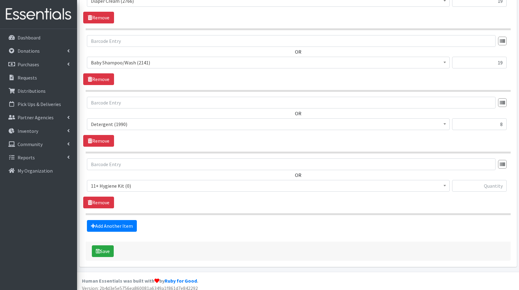
click at [122, 184] on span "11+ Hygiene Kit (0)" at bounding box center [268, 186] width 355 height 9
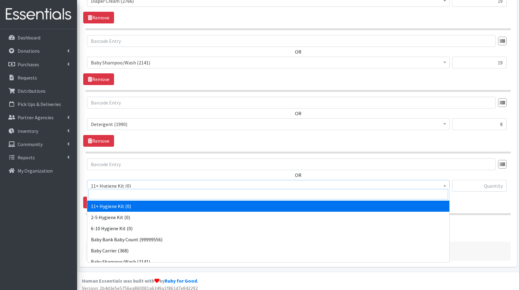
click at [142, 189] on input "search" at bounding box center [268, 194] width 360 height 10
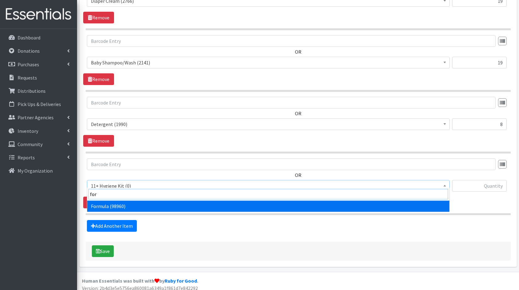
type input "form"
select select "13582"
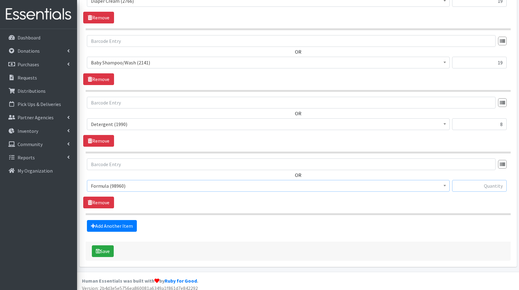
click at [468, 183] on input "text" at bounding box center [479, 186] width 55 height 12
type input "12"
click at [104, 223] on link "Add Another Item" at bounding box center [112, 226] width 50 height 12
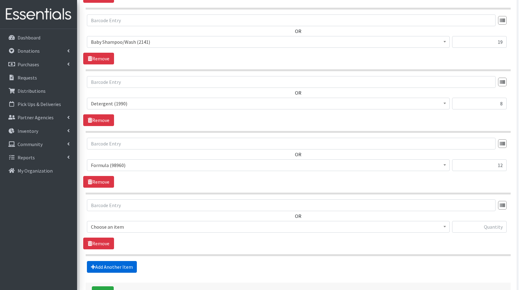
scroll to position [896, 0]
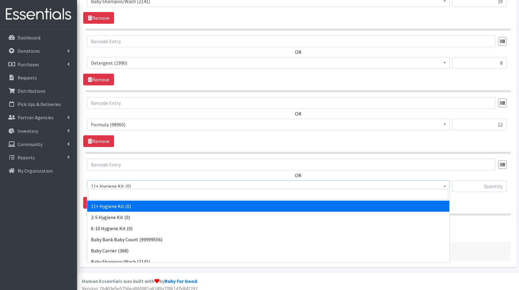
click at [136, 182] on span "11+ Hygiene Kit (0)" at bounding box center [268, 186] width 355 height 9
click at [157, 193] on input "search" at bounding box center [268, 194] width 360 height 10
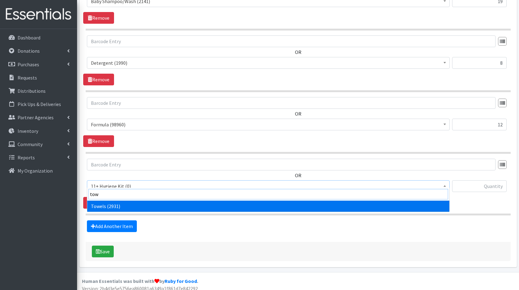
type input "towe"
select select "10577"
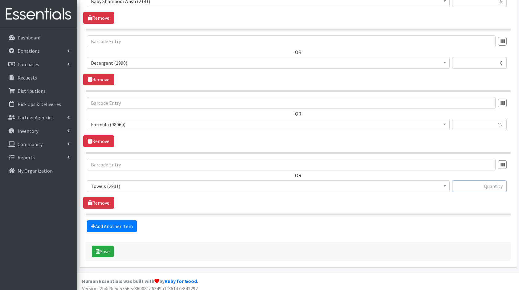
click at [463, 187] on input "text" at bounding box center [479, 186] width 55 height 12
click at [463, 185] on input "text" at bounding box center [479, 186] width 55 height 12
type input "9"
click at [125, 220] on link "Add Another Item" at bounding box center [112, 226] width 50 height 12
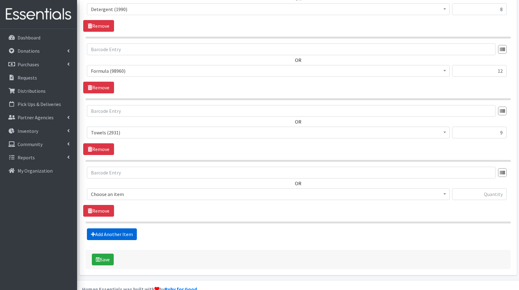
scroll to position [958, 0]
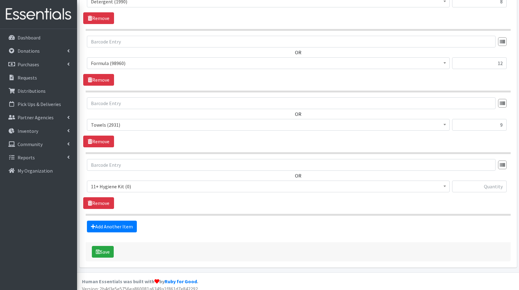
click at [135, 182] on span "11+ Hygiene Kit (0)" at bounding box center [268, 186] width 355 height 9
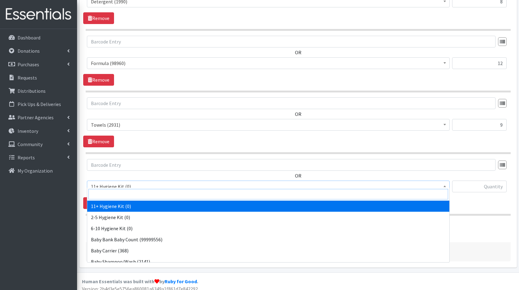
click at [153, 192] on input "search" at bounding box center [268, 194] width 360 height 10
type input "bot"
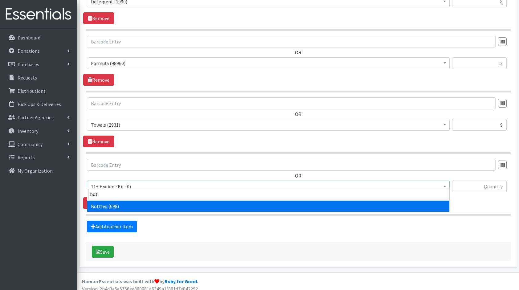
select select "10576"
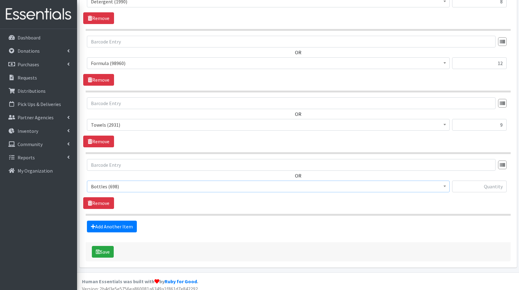
click at [486, 174] on div "OR 11+ Hygiene Kit (0) 2-5 Hygiene Kit (0) 6-10 Hygiene Kit (0) Baby Bank Baby …" at bounding box center [298, 178] width 430 height 38
click at [486, 181] on input "text" at bounding box center [479, 187] width 55 height 12
type input "1"
click at [110, 227] on link "Add Another Item" at bounding box center [112, 227] width 50 height 12
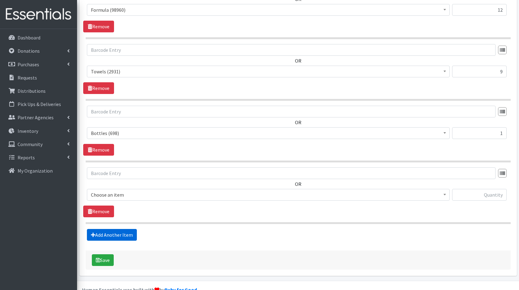
scroll to position [1019, 0]
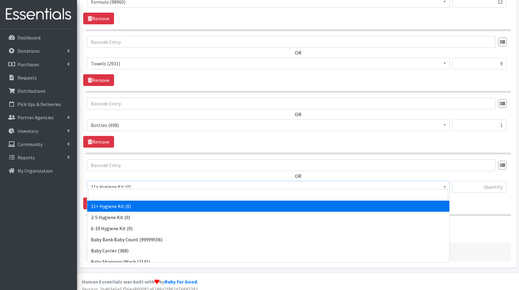
click at [121, 182] on span "11+ Hygiene Kit (0)" at bounding box center [268, 186] width 355 height 9
click at [144, 197] on input "search" at bounding box center [268, 194] width 360 height 10
type input "bl"
select select "10596"
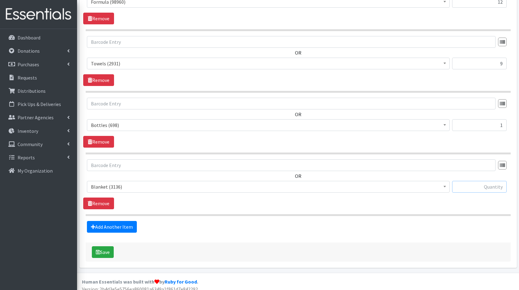
click at [475, 182] on input "text" at bounding box center [479, 187] width 55 height 12
type input "9"
click at [111, 223] on link "Add Another Item" at bounding box center [112, 227] width 50 height 12
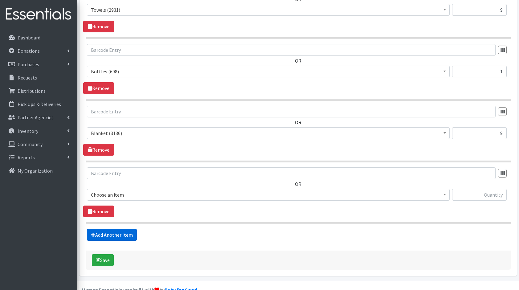
scroll to position [1080, 0]
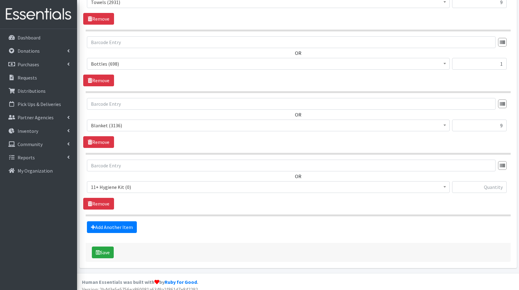
click at [117, 183] on span "11+ Hygiene Kit (0)" at bounding box center [268, 187] width 355 height 9
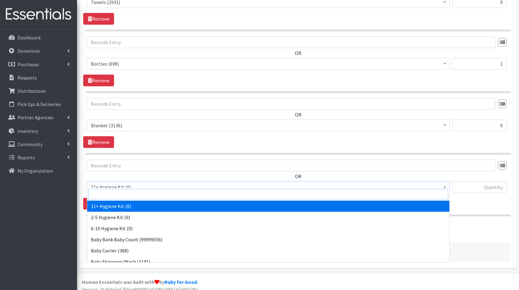
click at [133, 189] on input "search" at bounding box center [268, 194] width 360 height 10
type input "bib"
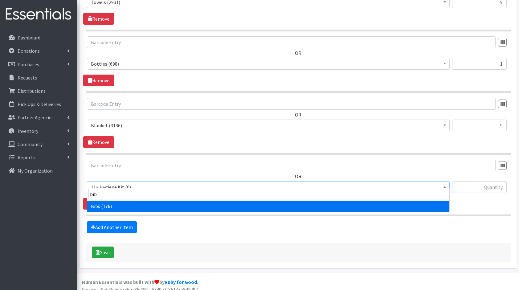
select select "10575"
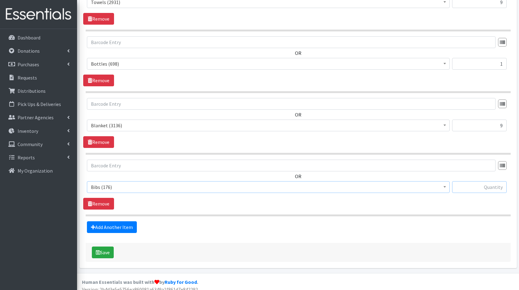
click at [475, 182] on input "text" at bounding box center [479, 187] width 55 height 12
type input "16"
click at [102, 227] on link "Add Another Item" at bounding box center [112, 227] width 50 height 12
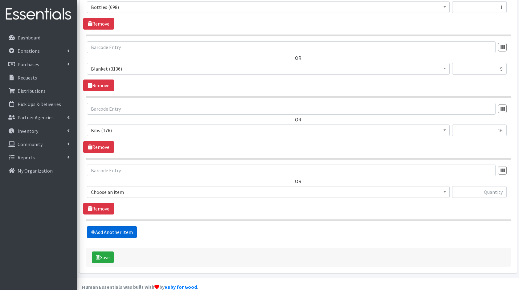
scroll to position [1142, 0]
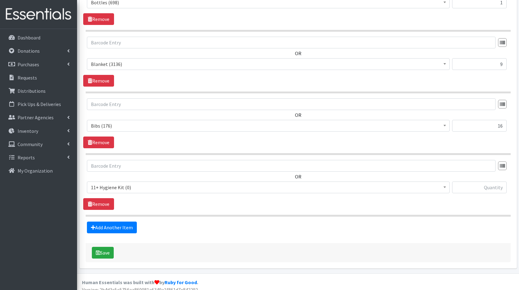
click at [123, 183] on span "11+ Hygiene Kit (0)" at bounding box center [268, 187] width 355 height 9
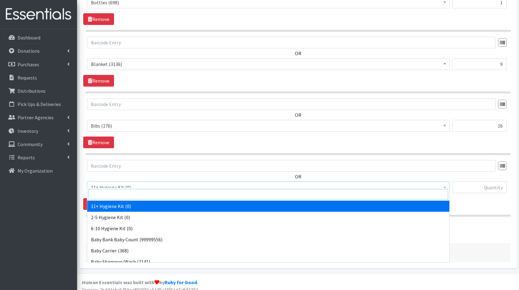
click at [148, 195] on input "search" at bounding box center [268, 194] width 360 height 10
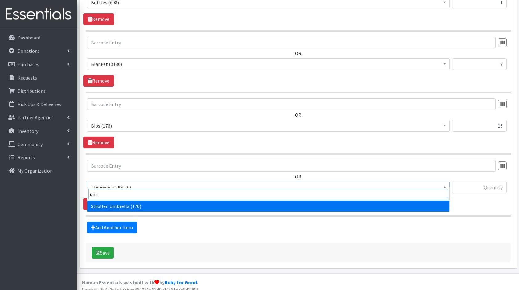
type input "umb"
select select "10585"
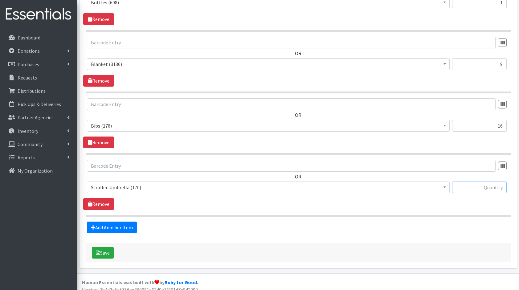
click at [477, 185] on input "text" at bounding box center [479, 188] width 55 height 12
type input "4"
click at [115, 223] on link "Add Another Item" at bounding box center [112, 228] width 50 height 12
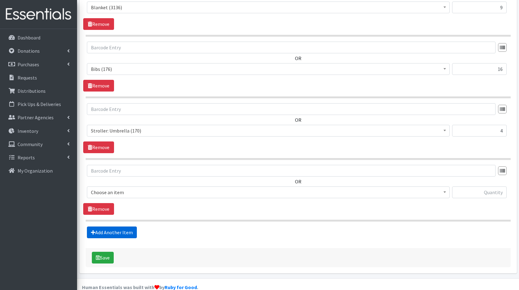
scroll to position [1203, 0]
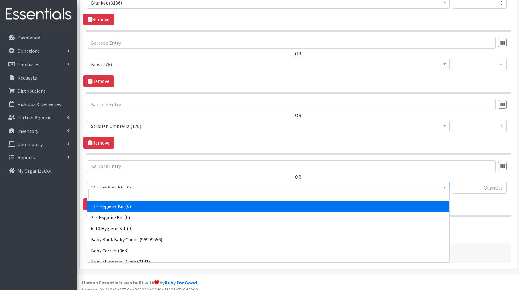
click at [132, 183] on span "11+ Hygiene Kit (0)" at bounding box center [268, 187] width 355 height 9
click at [153, 195] on input "search" at bounding box center [268, 194] width 360 height 10
type input "port"
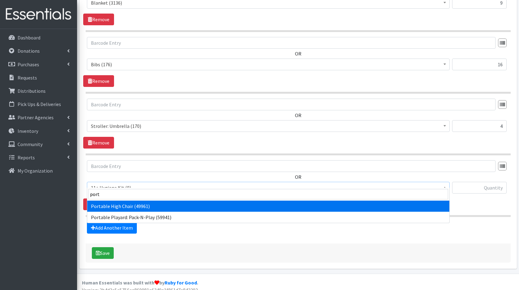
select select "10580"
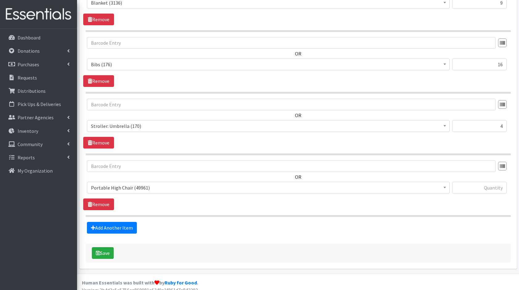
click at [468, 189] on div at bounding box center [479, 190] width 55 height 17
click at [476, 183] on input "text" at bounding box center [479, 188] width 55 height 12
type input "4"
click at [106, 222] on link "Add Another Item" at bounding box center [112, 228] width 50 height 12
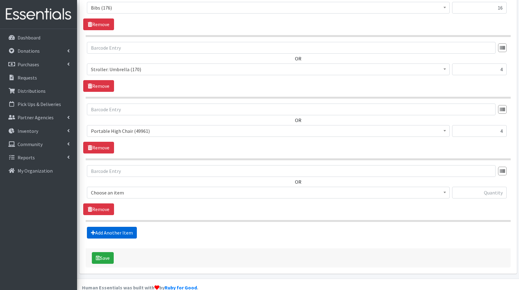
scroll to position [1265, 0]
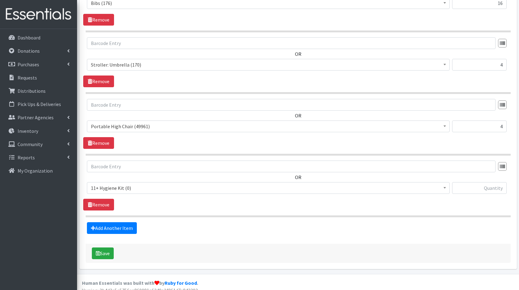
click at [131, 184] on span "11+ Hygiene Kit (0)" at bounding box center [268, 188] width 355 height 9
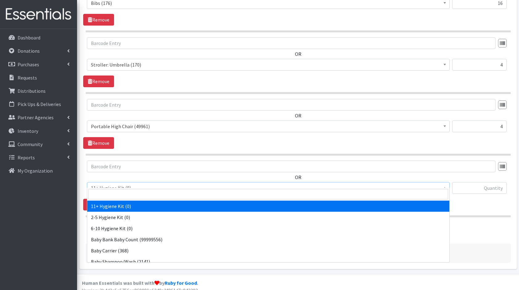
click at [145, 190] on input "search" at bounding box center [268, 194] width 360 height 10
type input "pack"
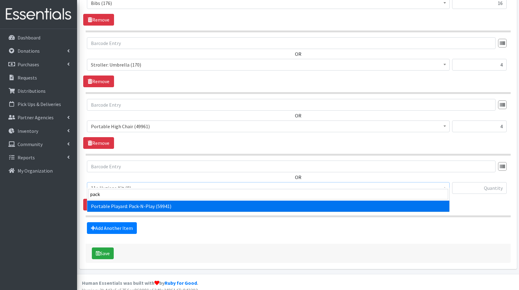
select select "10581"
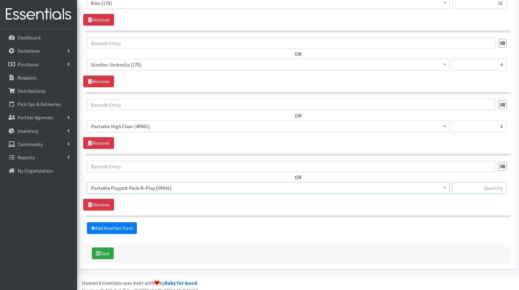
click at [480, 182] on input "text" at bounding box center [479, 188] width 55 height 12
type input "3"
click at [125, 222] on link "Add Another Item" at bounding box center [112, 228] width 50 height 12
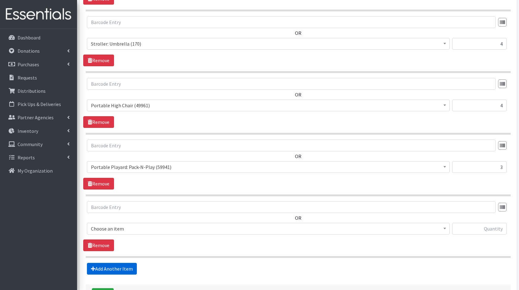
scroll to position [1326, 0]
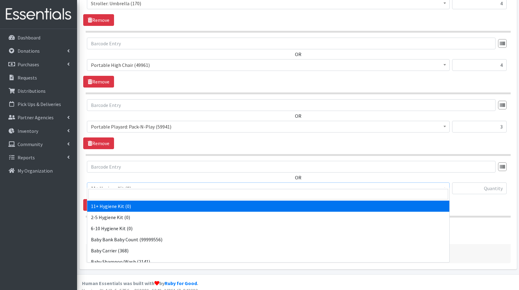
click at [121, 184] on span "11+ Hygiene Kit (0)" at bounding box center [268, 188] width 355 height 9
click at [135, 194] on input "search" at bounding box center [268, 194] width 360 height 10
type input "car"
select select "10578"
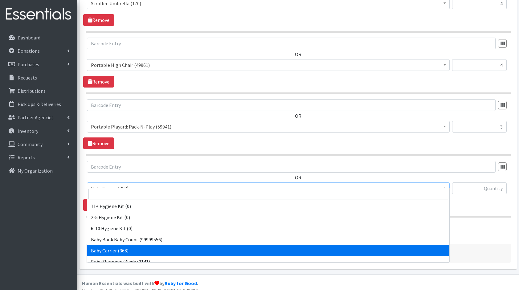
click at [122, 182] on span "Baby Carrier (368)" at bounding box center [268, 188] width 363 height 12
click at [123, 192] on input "search" at bounding box center [268, 194] width 360 height 10
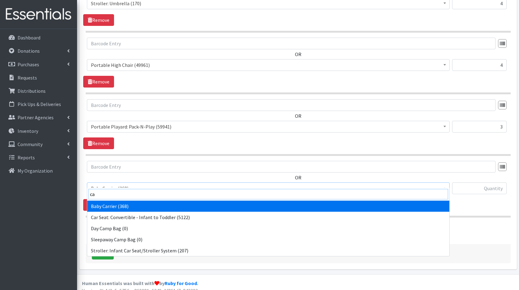
type input "car"
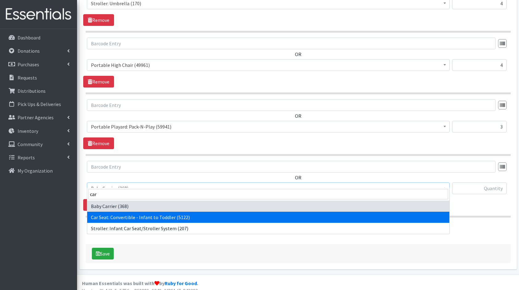
select select "10583"
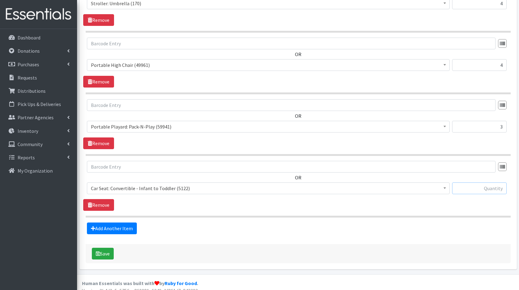
click at [484, 186] on input "text" at bounding box center [479, 188] width 55 height 12
type input "2"
click at [112, 224] on link "Add Another Item" at bounding box center [112, 229] width 50 height 12
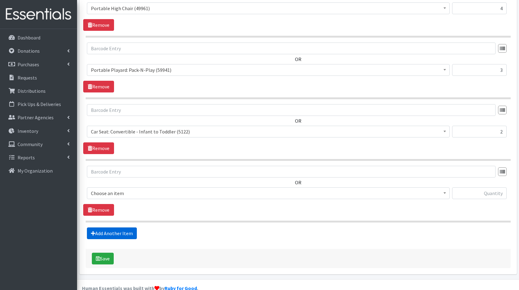
scroll to position [1387, 0]
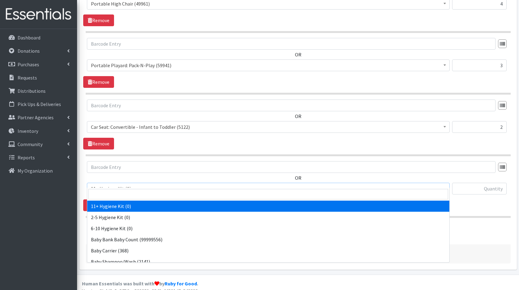
click at [129, 184] on span "11+ Hygiene Kit (0)" at bounding box center [268, 188] width 355 height 9
click at [144, 192] on input "search" at bounding box center [268, 194] width 360 height 10
type input "car"
select select "10578"
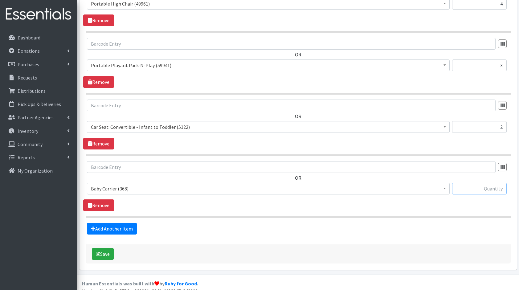
click at [470, 184] on input "text" at bounding box center [479, 189] width 55 height 12
type input "1"
click at [110, 244] on div "Save" at bounding box center [298, 253] width 425 height 19
click at [107, 248] on button "Save" at bounding box center [103, 254] width 22 height 12
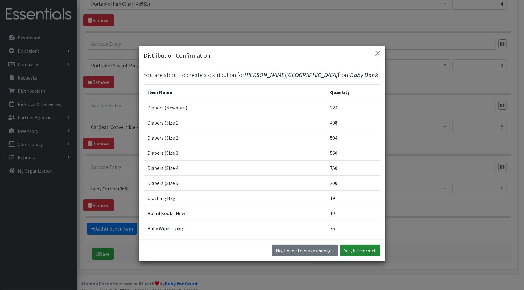
click at [353, 252] on button "Yes, it's correct" at bounding box center [360, 251] width 40 height 12
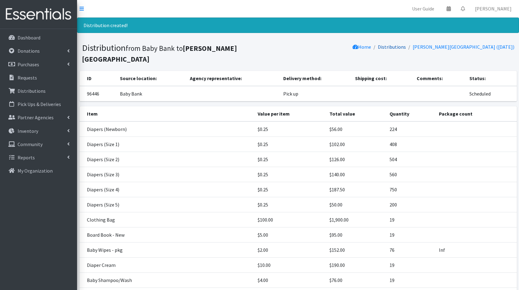
click at [381, 47] on link "Distributions" at bounding box center [392, 47] width 28 height 6
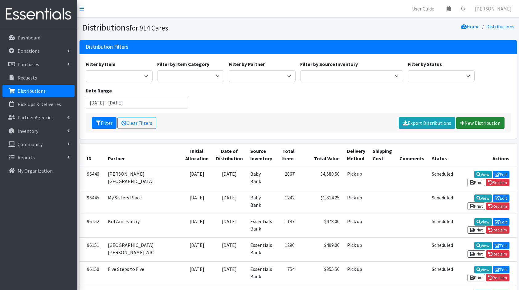
click at [470, 123] on link "New Distribution" at bounding box center [480, 123] width 48 height 12
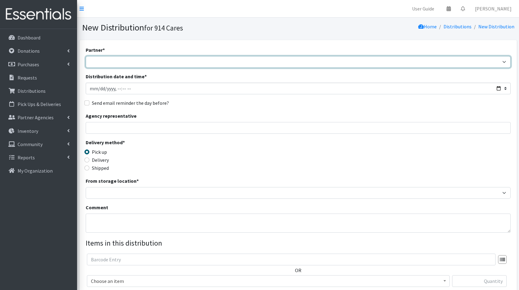
click at [405, 63] on select "4Communities 914United Abbot House Accompany Now All Access Yonkers, Inc All Or…" at bounding box center [298, 62] width 425 height 12
select select "7728"
click at [86, 56] on select "4Communities 914United Abbot House Accompany Now All Access Yonkers, Inc All Or…" at bounding box center [298, 62] width 425 height 12
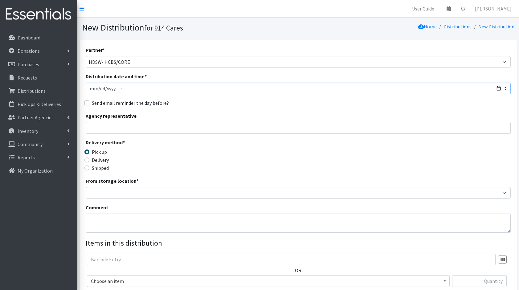
click at [497, 88] on input "Distribution date and time *" at bounding box center [298, 89] width 425 height 12
type input "2025-08-01T23:59"
click at [253, 109] on div "Partner * 4Communities 914United Abbot House Accompany Now All Access Yonkers, …" at bounding box center [298, 186] width 425 height 281
click at [211, 129] on input "Agency representative" at bounding box center [298, 128] width 425 height 12
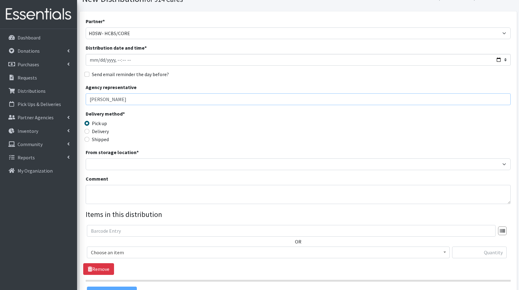
scroll to position [29, 0]
type input "Kathy Knox"
click at [136, 156] on div "From storage location * Baby Bank Camp Clothing Plus Essentials Bank Westcheste…" at bounding box center [298, 159] width 425 height 22
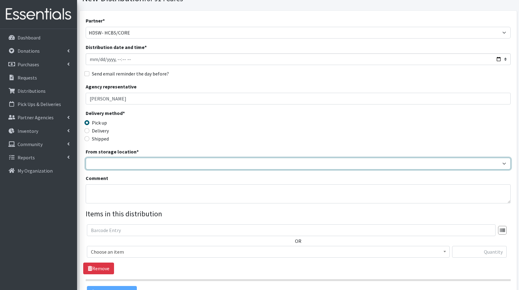
click at [130, 158] on select "Baby Bank Camp Clothing Plus Essentials Bank Westchester Reads" at bounding box center [298, 164] width 425 height 12
select select "207"
click at [86, 158] on select "Baby Bank Camp Clothing Plus Essentials Bank Westchester Reads" at bounding box center [298, 164] width 425 height 12
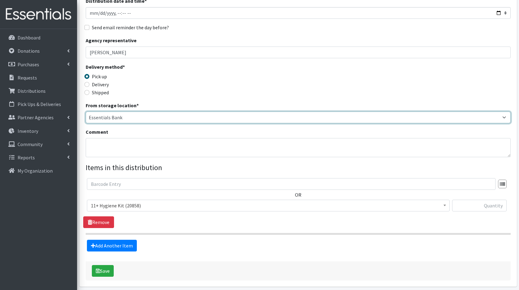
scroll to position [77, 0]
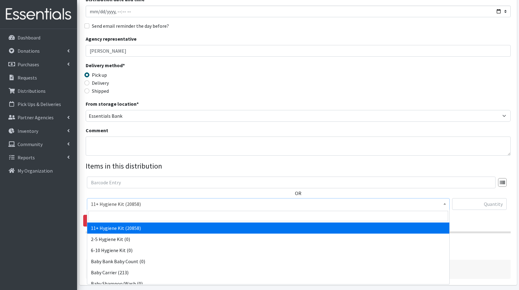
click at [129, 207] on span "11+ Hygiene Kit (20858)" at bounding box center [268, 204] width 355 height 9
click at [154, 219] on input "search" at bounding box center [268, 216] width 360 height 10
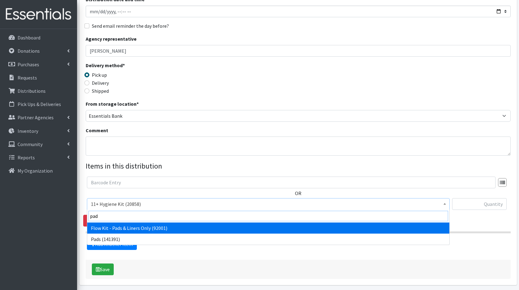
type input "pads"
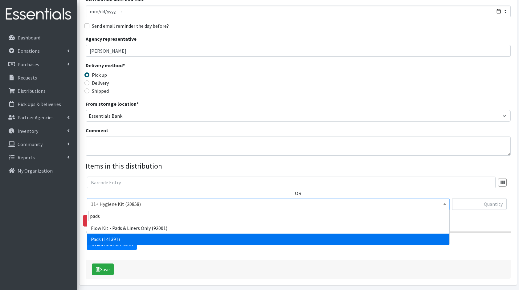
select select "5226"
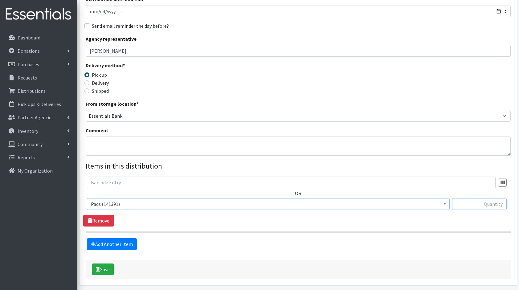
click at [490, 206] on input "text" at bounding box center [479, 204] width 55 height 12
type input "128"
click at [128, 243] on link "Add Another Item" at bounding box center [112, 244] width 50 height 12
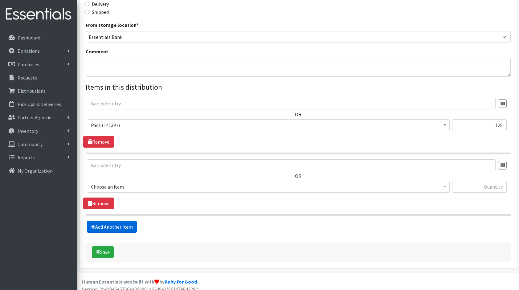
scroll to position [160, 0]
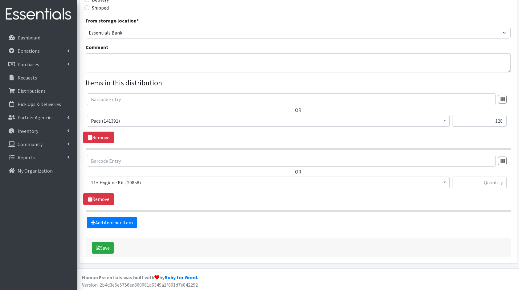
click at [109, 188] on span "11+ Hygiene Kit (20858) 2-5 Hygiene Kit (0) 6-10 Hygiene Kit (0) Baby Bank Baby…" at bounding box center [268, 185] width 363 height 17
click at [125, 185] on span "11+ Hygiene Kit (20858)" at bounding box center [268, 182] width 355 height 9
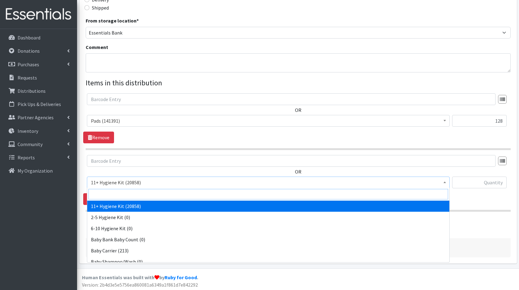
click at [130, 192] on input "search" at bounding box center [268, 194] width 360 height 10
type input "bo"
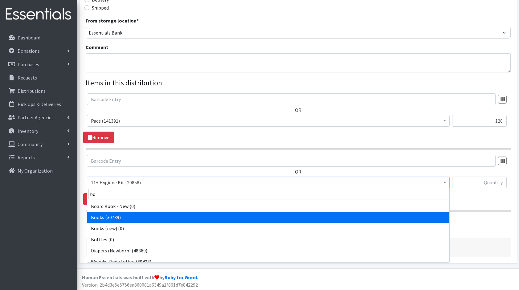
select select "10573"
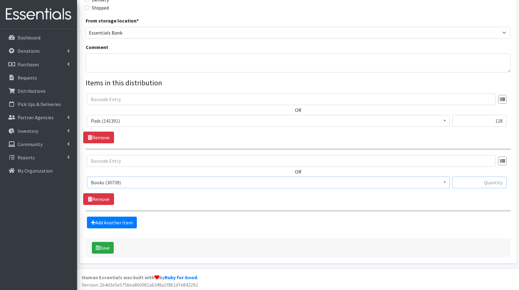
click at [496, 184] on input "text" at bounding box center [479, 183] width 55 height 12
type input "160"
click at [125, 226] on link "Add Another Item" at bounding box center [112, 223] width 50 height 12
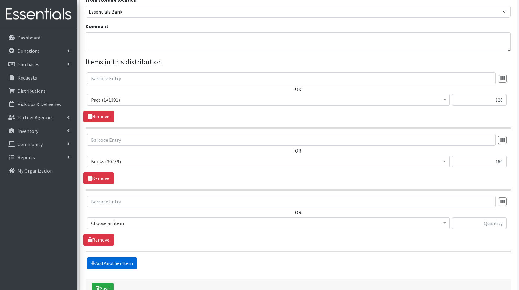
scroll to position [222, 0]
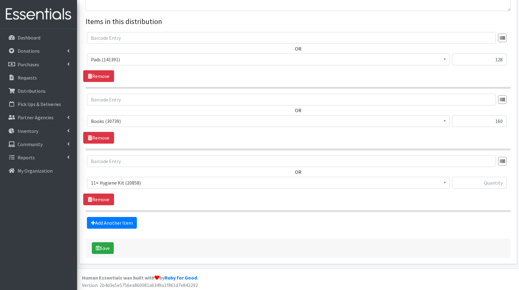
click at [116, 174] on div "OR 11+ Hygiene Kit (20858) 2-5 Hygiene Kit (0) 6-10 Hygiene Kit (0) Baby Bank B…" at bounding box center [298, 174] width 430 height 38
click at [127, 183] on span "11+ Hygiene Kit (20858)" at bounding box center [268, 182] width 355 height 9
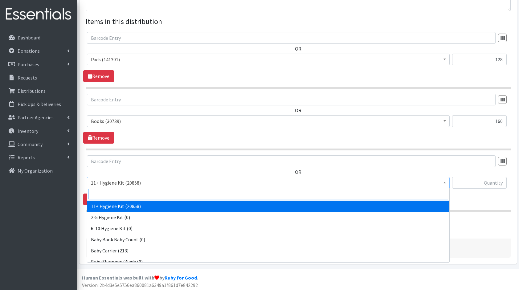
click at [154, 197] on input "search" at bounding box center [268, 194] width 360 height 10
type input "fam"
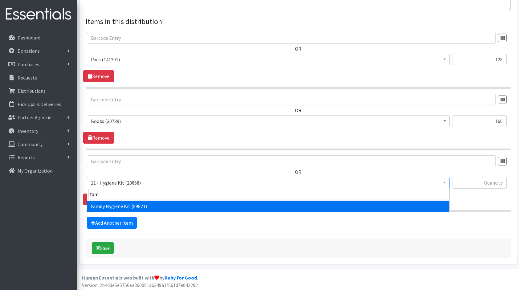
select select "14713"
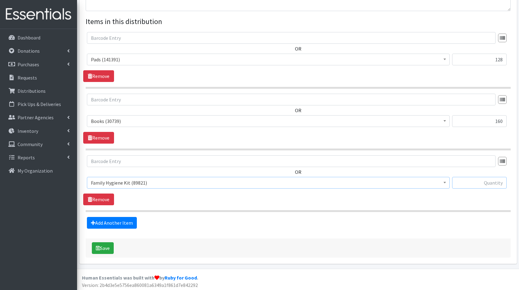
click at [479, 182] on input "text" at bounding box center [479, 183] width 55 height 12
type input "6"
click at [126, 223] on link "Add Another Item" at bounding box center [112, 223] width 50 height 12
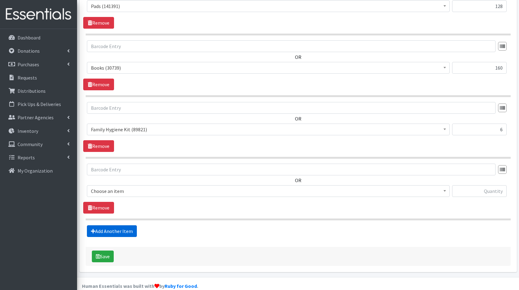
scroll to position [283, 0]
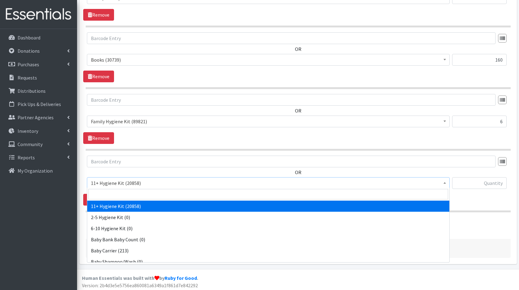
click at [114, 184] on span "11+ Hygiene Kit (20858)" at bounding box center [268, 183] width 355 height 9
click at [126, 192] on input "search" at bounding box center [268, 194] width 360 height 10
type input "thinx"
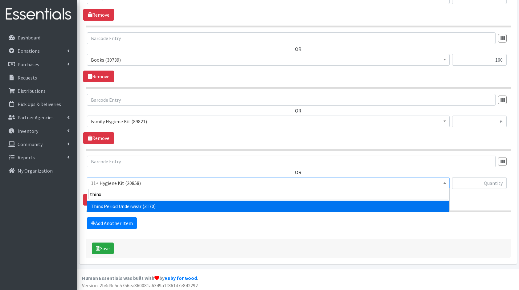
select select "15374"
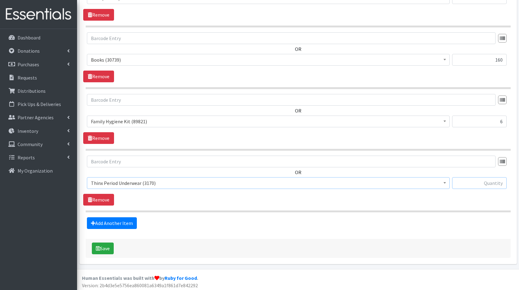
click at [484, 183] on input "text" at bounding box center [479, 183] width 55 height 12
type input "36"
click at [98, 248] on icon "submit" at bounding box center [98, 248] width 4 height 5
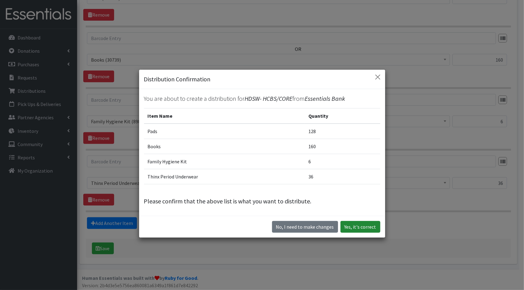
click at [359, 223] on button "Yes, it's correct" at bounding box center [360, 227] width 40 height 12
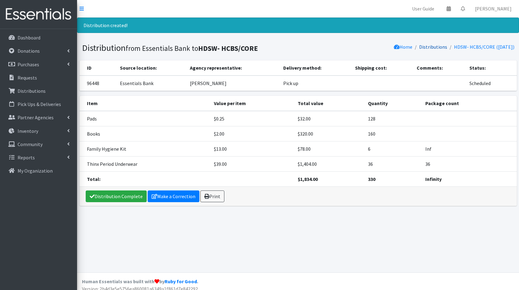
click at [419, 45] on link "Distributions" at bounding box center [433, 47] width 28 height 6
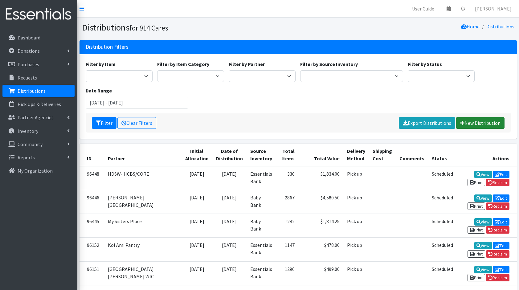
click at [485, 125] on link "New Distribution" at bounding box center [480, 123] width 48 height 12
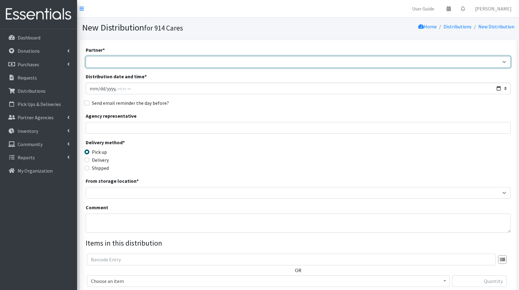
click at [301, 62] on select "4Communities 914United Abbot House Accompany Now All Access Yonkers, Inc All Or…" at bounding box center [298, 62] width 425 height 12
select select "8093"
click at [86, 56] on select "4Communities 914United Abbot House Accompany Now All Access Yonkers, Inc All Or…" at bounding box center [298, 62] width 425 height 12
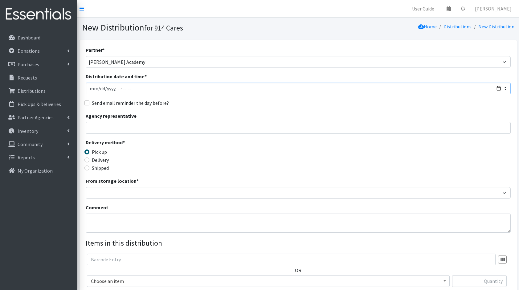
click at [501, 88] on input "Distribution date and time *" at bounding box center [298, 89] width 425 height 12
type input "[DATE]T23:59"
click at [235, 124] on input "Agency representative" at bounding box center [298, 128] width 425 height 12
type input "[PERSON_NAME]"
click at [191, 164] on div "Shipped" at bounding box center [139, 167] width 106 height 7
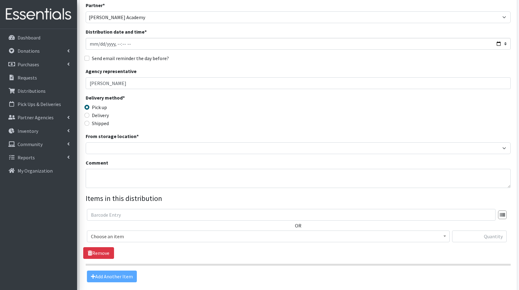
scroll to position [45, 0]
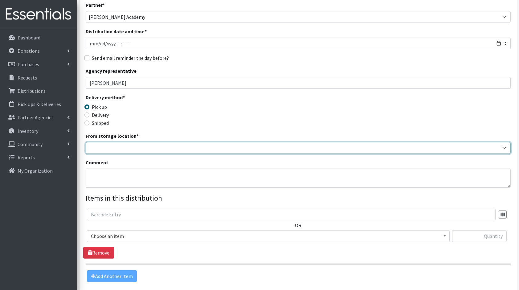
click at [148, 153] on select "Baby Bank Camp Clothing Plus Essentials Bank Westchester Reads" at bounding box center [298, 148] width 425 height 12
select select "207"
click at [86, 142] on select "Baby Bank Camp Clothing Plus Essentials Bank Westchester Reads" at bounding box center [298, 148] width 425 height 12
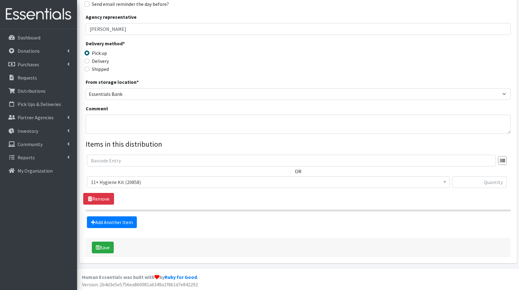
click at [137, 183] on span "11+ Hygiene Kit (20858)" at bounding box center [268, 182] width 355 height 9
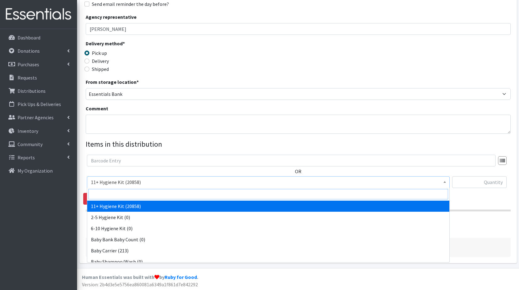
click at [144, 193] on input "search" at bounding box center [268, 194] width 360 height 10
type input "dia"
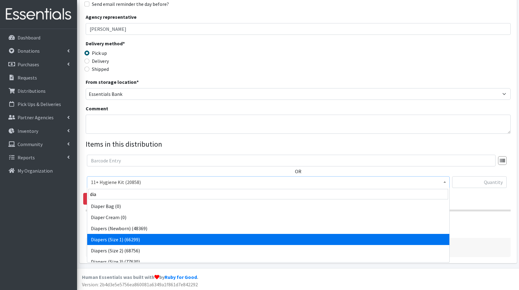
select select "5195"
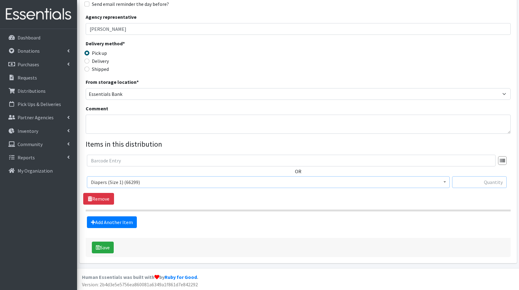
click at [464, 179] on input "text" at bounding box center [479, 182] width 55 height 12
type input "102"
click at [212, 211] on fieldset "Items in this distribution OR 11+ Hygiene Kit (20858) 2-5 Hygiene Kit (0) 6-10 …" at bounding box center [298, 183] width 425 height 89
click at [122, 225] on link "Add Another Item" at bounding box center [112, 222] width 50 height 12
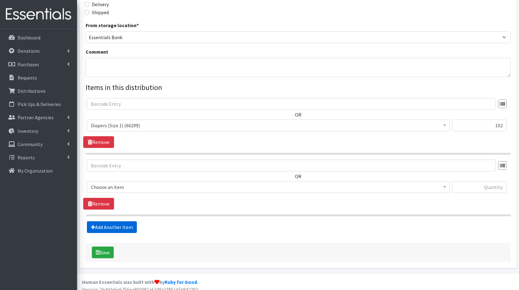
scroll to position [160, 0]
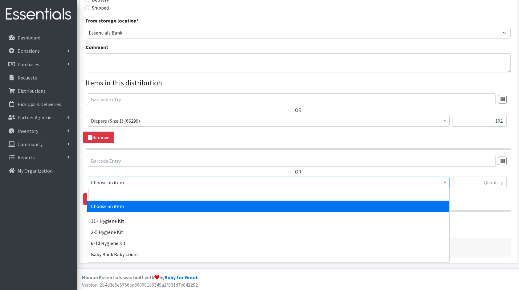
click at [126, 178] on span "Choose an item" at bounding box center [268, 182] width 355 height 9
click at [142, 193] on input "search" at bounding box center [268, 194] width 360 height 10
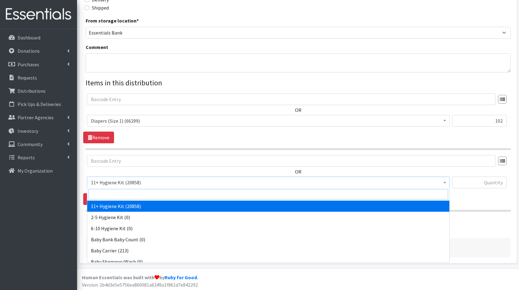
click at [142, 193] on input "search" at bounding box center [268, 194] width 360 height 10
type input "dia"
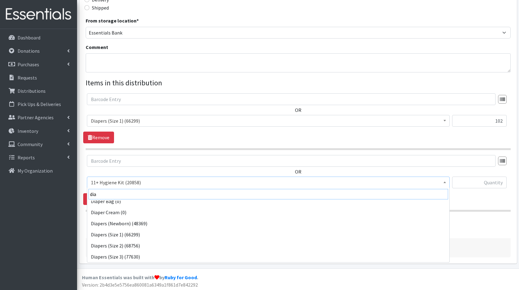
scroll to position [16, 0]
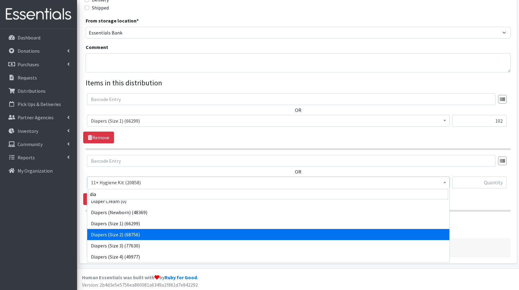
select select "5196"
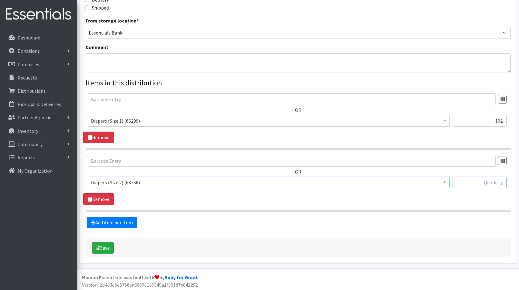
click at [489, 183] on input "text" at bounding box center [479, 183] width 55 height 12
type input "126"
click at [112, 224] on link "Add Another Item" at bounding box center [112, 223] width 50 height 12
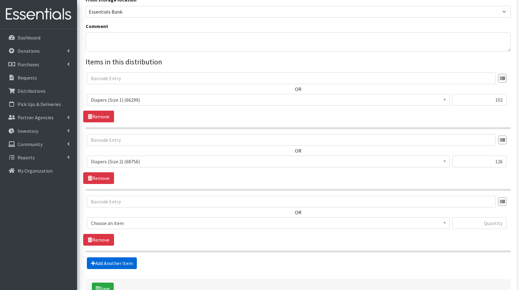
scroll to position [222, 0]
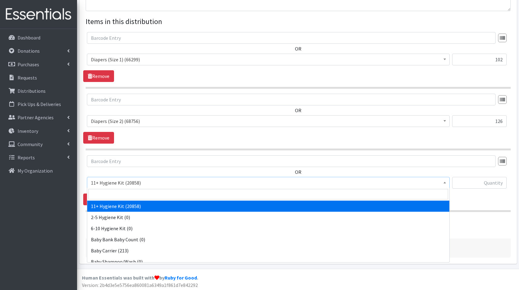
click at [121, 181] on span "11+ Hygiene Kit (20858)" at bounding box center [268, 182] width 355 height 9
click at [138, 191] on input "search" at bounding box center [268, 194] width 360 height 10
type input "dia"
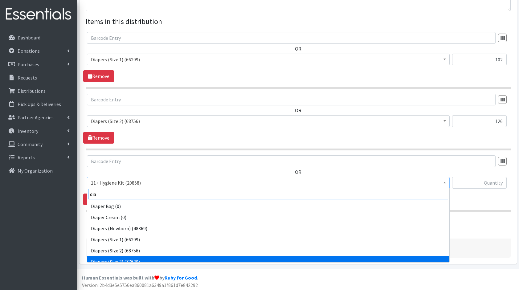
scroll to position [5, 0]
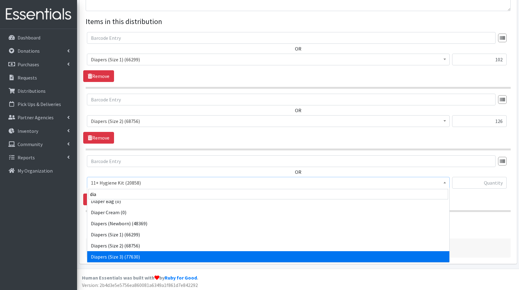
select select "5205"
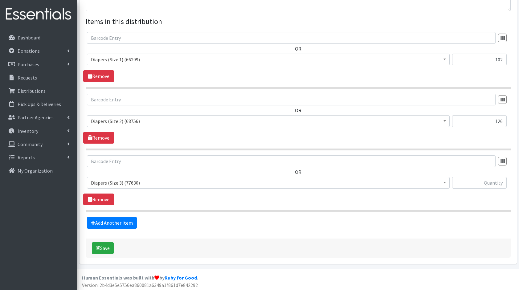
click at [495, 188] on div at bounding box center [479, 185] width 55 height 17
click at [494, 187] on input "text" at bounding box center [479, 183] width 55 height 12
type input "84"
click at [125, 224] on link "Add Another Item" at bounding box center [112, 223] width 50 height 12
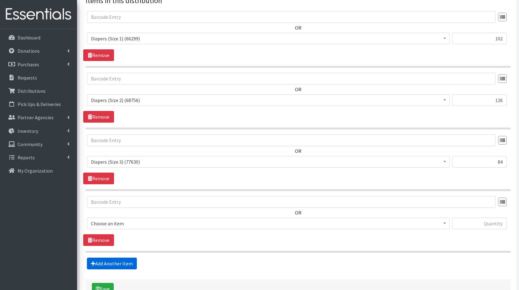
scroll to position [283, 0]
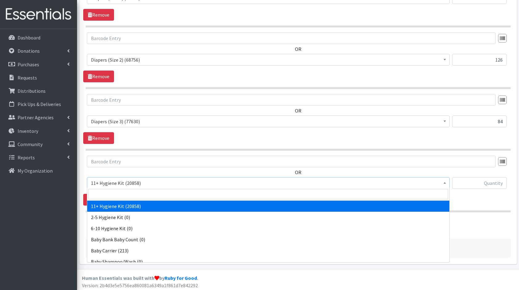
click at [130, 187] on span "11+ Hygiene Kit (20858)" at bounding box center [268, 183] width 363 height 12
click at [150, 192] on input "search" at bounding box center [268, 194] width 360 height 10
type input "dia"
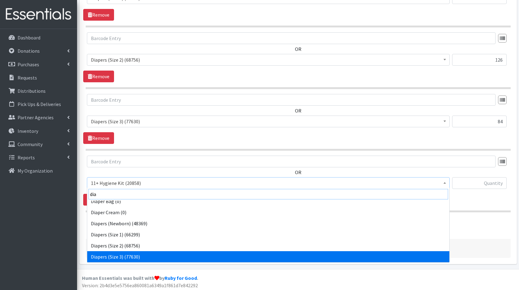
scroll to position [16, 0]
select select "5206"
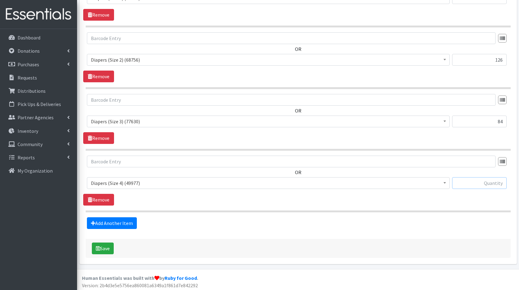
click at [477, 186] on input "text" at bounding box center [479, 183] width 55 height 12
type input "50"
click at [100, 226] on link "Add Another Item" at bounding box center [112, 223] width 50 height 12
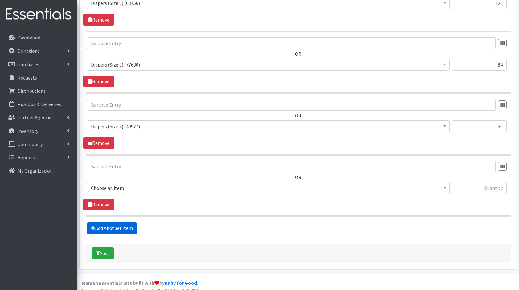
scroll to position [344, 0]
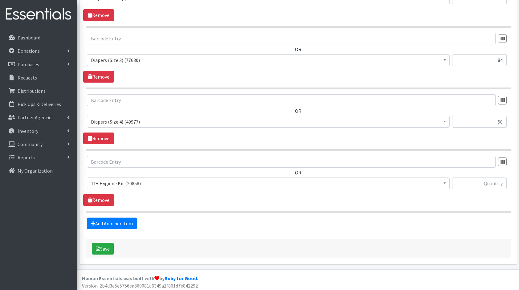
click at [119, 185] on span "11+ Hygiene Kit (20858)" at bounding box center [268, 183] width 355 height 9
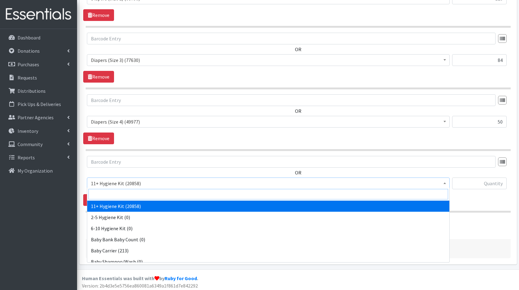
click at [134, 195] on input "search" at bounding box center [268, 194] width 360 height 10
type input "dia"
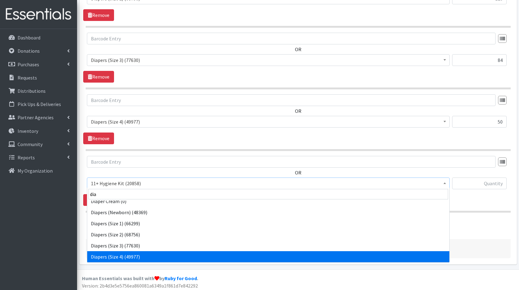
scroll to position [27, 0]
select select "5208"
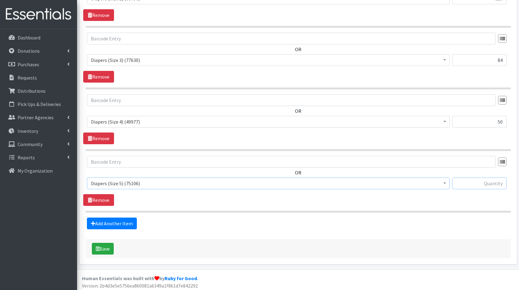
click at [469, 178] on input "text" at bounding box center [479, 184] width 55 height 12
type input "132"
click at [123, 219] on link "Add Another Item" at bounding box center [112, 224] width 50 height 12
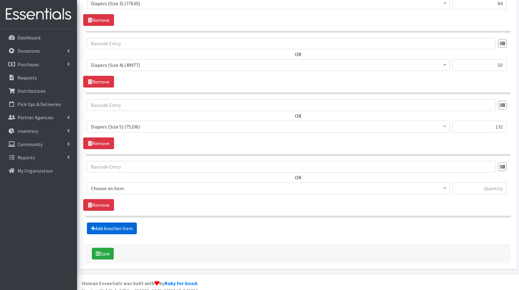
scroll to position [406, 0]
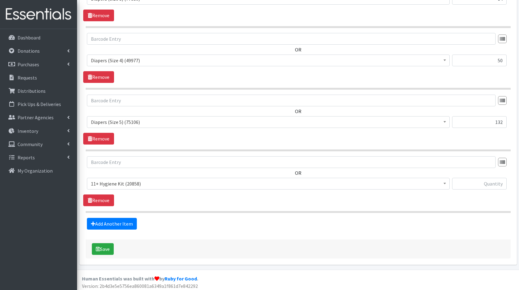
click at [105, 182] on span "11+ Hygiene Kit (20858)" at bounding box center [268, 183] width 355 height 9
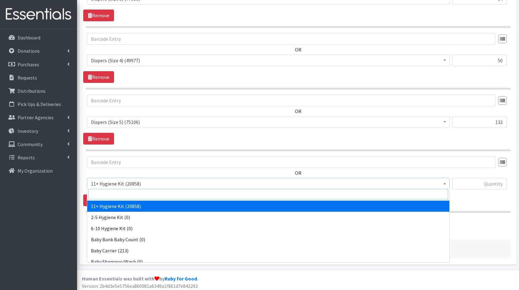
click at [129, 192] on input "search" at bounding box center [268, 194] width 360 height 10
type input "dia"
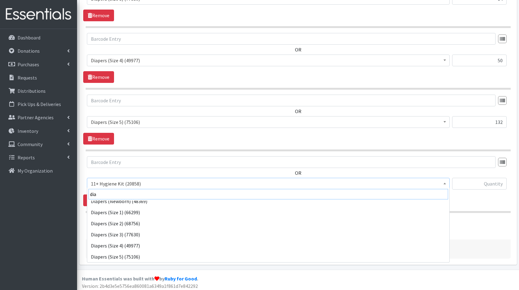
scroll to position [38, 0]
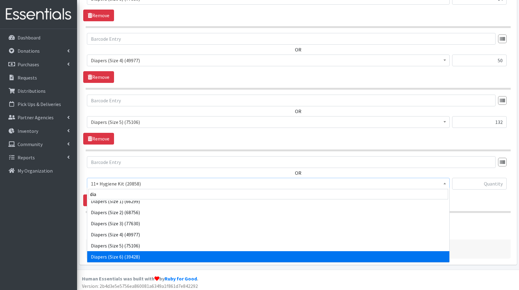
select select "5209"
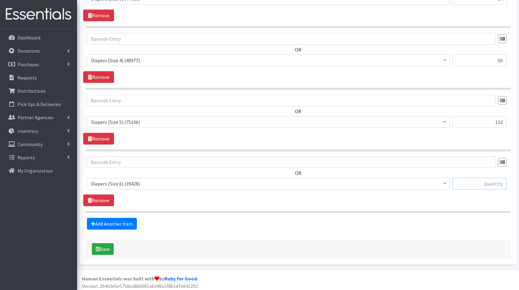
click at [471, 185] on input "text" at bounding box center [479, 184] width 55 height 12
type input "54"
click at [118, 212] on fieldset "Items in this distribution OR 11+ Hygiene Kit (20858) 2-5 Hygiene Kit (0) 6-10 …" at bounding box center [298, 31] width 425 height 398
click at [112, 221] on link "Add Another Item" at bounding box center [112, 224] width 50 height 12
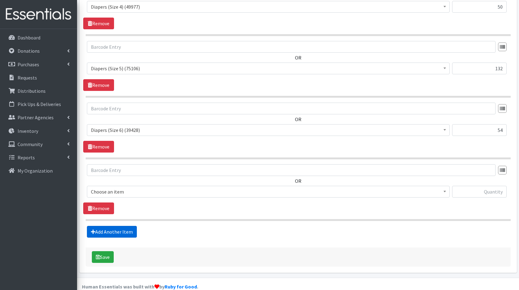
scroll to position [467, 0]
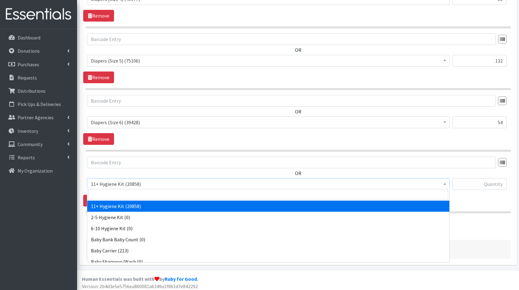
click at [136, 182] on span "11+ Hygiene Kit (20858)" at bounding box center [268, 184] width 355 height 9
click at [149, 195] on input "search" at bounding box center [268, 194] width 360 height 10
type input "pads"
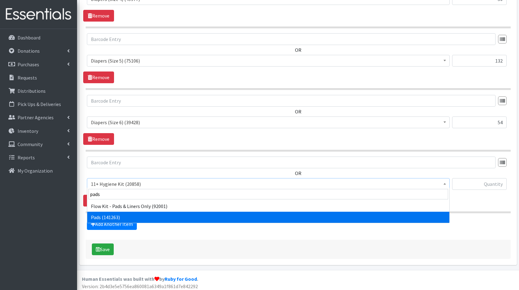
select select "5226"
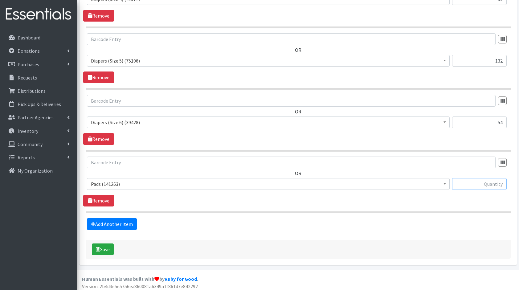
click at [480, 178] on input "text" at bounding box center [479, 184] width 55 height 12
type input "384"
click at [104, 220] on link "Add Another Item" at bounding box center [112, 224] width 50 height 12
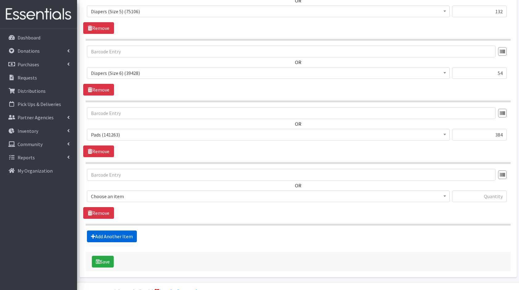
scroll to position [528, 0]
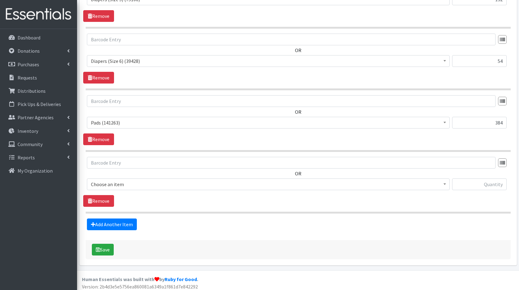
click at [136, 180] on span "Choose an item" at bounding box center [268, 184] width 355 height 9
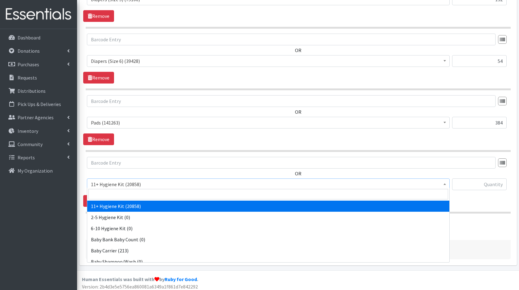
click at [148, 200] on span at bounding box center [268, 194] width 362 height 13
click at [146, 196] on input "search" at bounding box center [268, 194] width 360 height 10
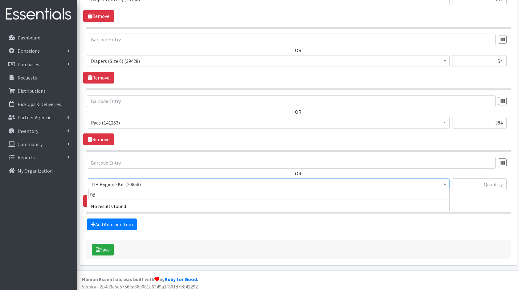
type input "h"
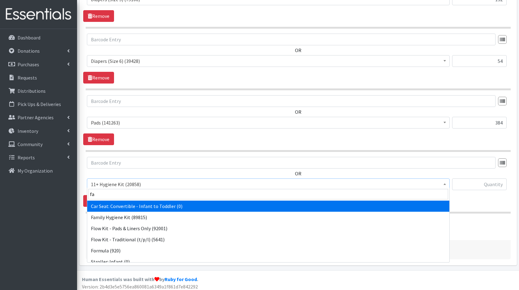
type input "fam"
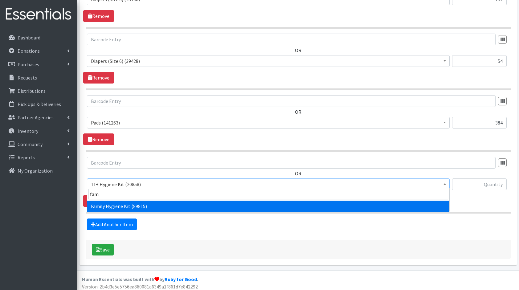
select select "14713"
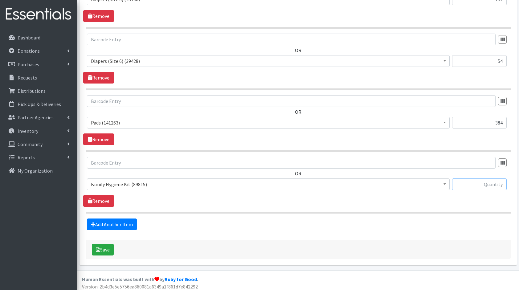
click at [484, 184] on input "text" at bounding box center [479, 184] width 55 height 12
type input "5"
click at [113, 219] on link "Add Another Item" at bounding box center [112, 225] width 50 height 12
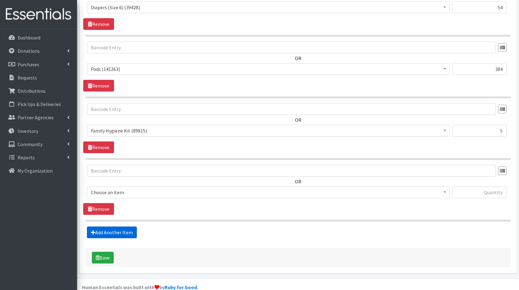
scroll to position [590, 0]
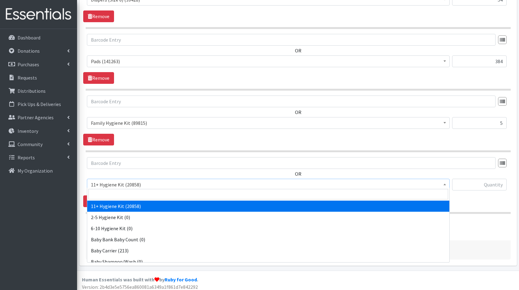
click at [119, 181] on span "11+ Hygiene Kit (20858)" at bounding box center [268, 184] width 355 height 9
click at [141, 195] on input "search" at bounding box center [268, 194] width 360 height 10
type input "thinx"
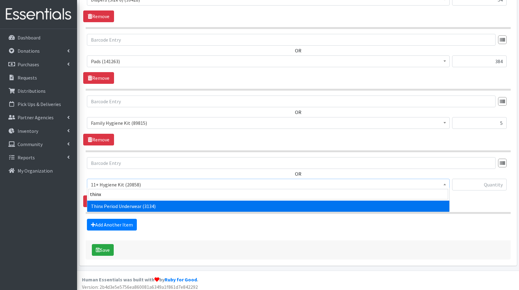
select select "15374"
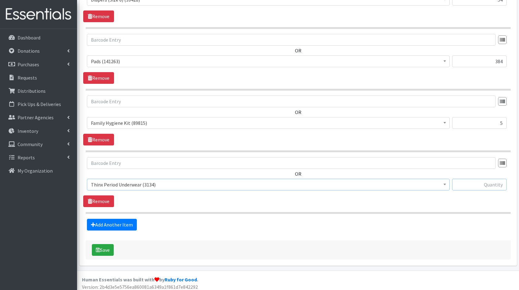
click at [483, 184] on input "text" at bounding box center [479, 185] width 55 height 12
type input "36"
click at [115, 220] on link "Add Another Item" at bounding box center [112, 225] width 50 height 12
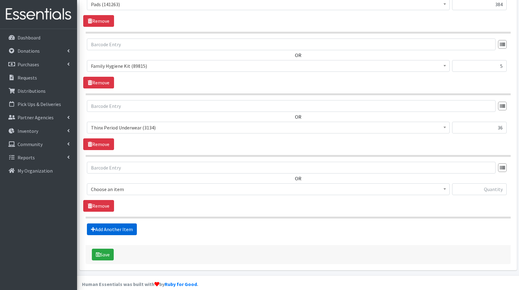
scroll to position [651, 0]
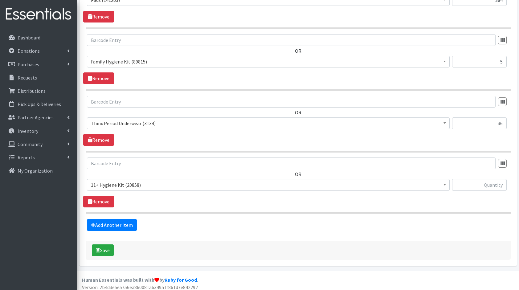
click at [137, 185] on span "11+ Hygiene Kit (20858)" at bounding box center [268, 185] width 355 height 9
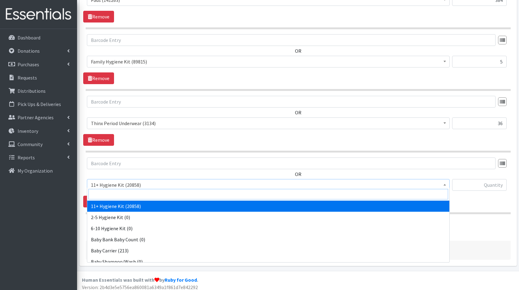
click at [149, 195] on input "search" at bounding box center [268, 194] width 360 height 10
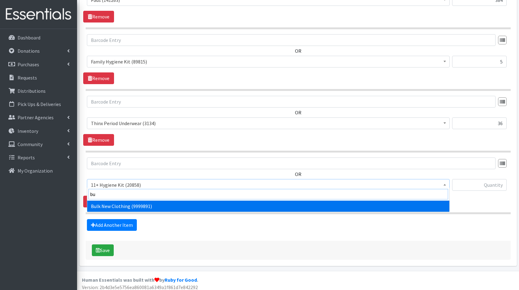
type input "bul"
select select "13151"
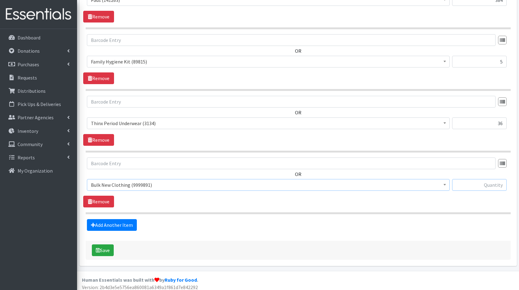
click at [482, 181] on input "text" at bounding box center [479, 185] width 55 height 12
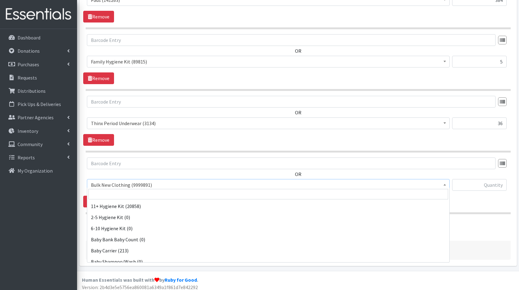
click at [407, 181] on span "Bulk New Clothing (9999891)" at bounding box center [268, 185] width 355 height 9
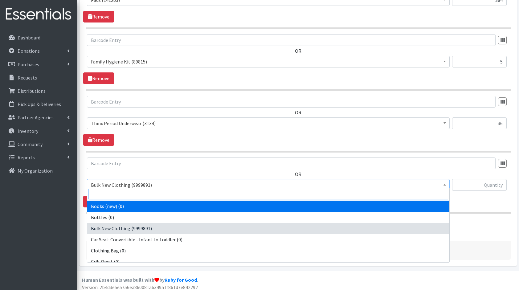
click at [271, 192] on input "search" at bounding box center [268, 194] width 360 height 10
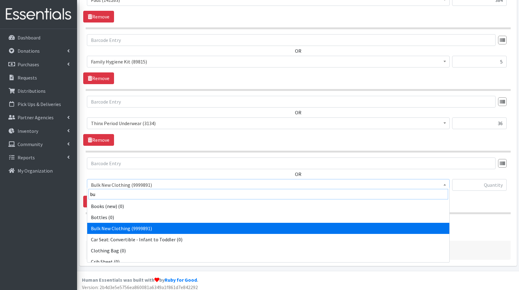
scroll to position [0, 0]
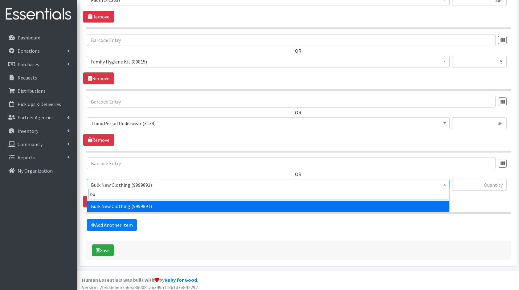
type input "bul"
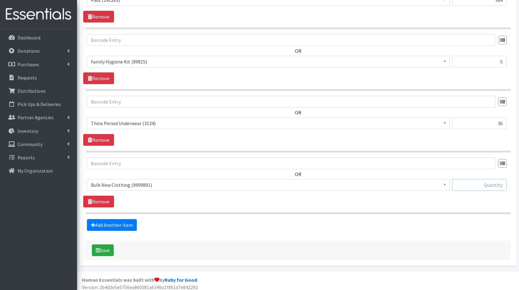
click at [475, 179] on input "text" at bounding box center [479, 185] width 55 height 12
type input "3"
click at [106, 246] on button "Save" at bounding box center [103, 250] width 22 height 12
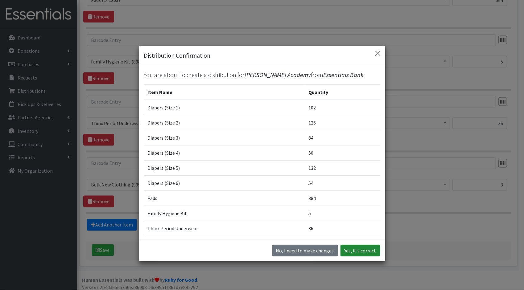
click at [358, 248] on button "Yes, it's correct" at bounding box center [360, 251] width 40 height 12
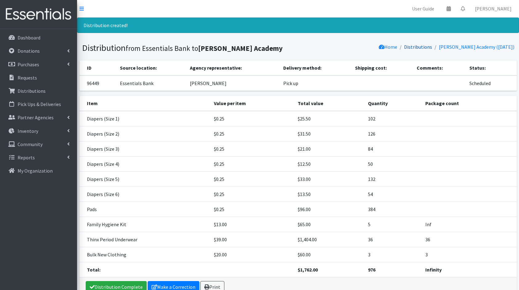
click at [416, 48] on link "Distributions" at bounding box center [418, 47] width 28 height 6
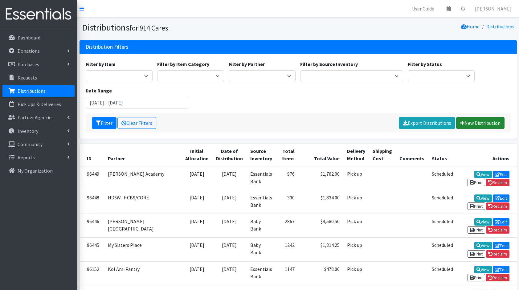
click at [491, 122] on link "New Distribution" at bounding box center [480, 123] width 48 height 12
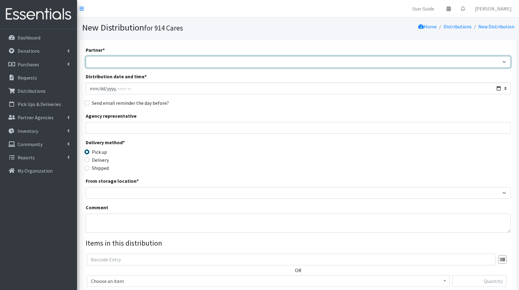
click at [290, 64] on select "4Communities 914United Abbot House Accompany Now All Access Yonkers, Inc All Or…" at bounding box center [298, 62] width 425 height 12
select select "6329"
click at [86, 56] on select "4Communities 914United Abbot House Accompany Now All Access Yonkers, Inc All Or…" at bounding box center [298, 62] width 425 height 12
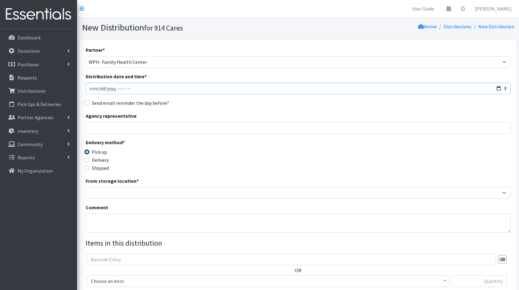
click at [498, 87] on input "Distribution date and time *" at bounding box center [298, 89] width 425 height 12
type input "[DATE]T23:59"
click at [241, 102] on div "Send email reminder the day before?" at bounding box center [298, 102] width 425 height 7
click at [195, 128] on input "Agency representative" at bounding box center [298, 128] width 425 height 12
type input "[PERSON_NAME]"
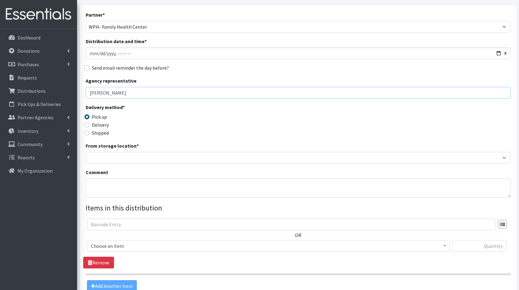
scroll to position [38, 0]
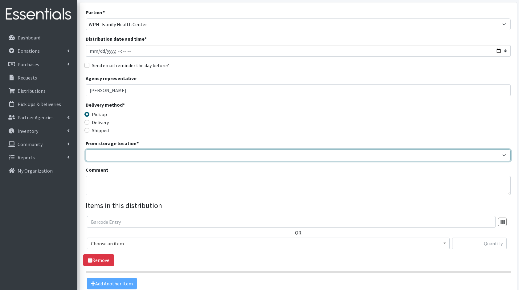
click at [145, 154] on select "Baby Bank Camp Clothing Plus Essentials Bank Westchester Reads" at bounding box center [298, 156] width 425 height 12
select select "207"
click at [86, 150] on select "Baby Bank Camp Clothing Plus Essentials Bank Westchester Reads" at bounding box center [298, 156] width 425 height 12
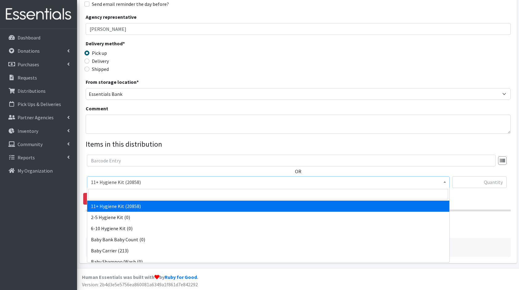
click at [134, 184] on span "11+ Hygiene Kit (20858)" at bounding box center [268, 182] width 355 height 9
click at [145, 195] on input "search" at bounding box center [268, 194] width 360 height 10
type input "di"
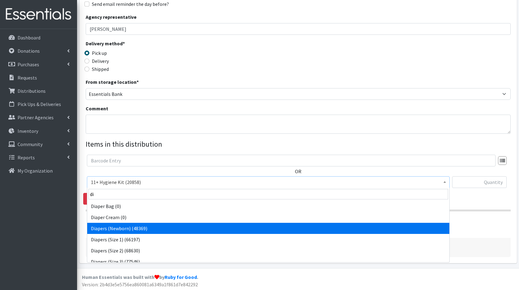
select select "5217"
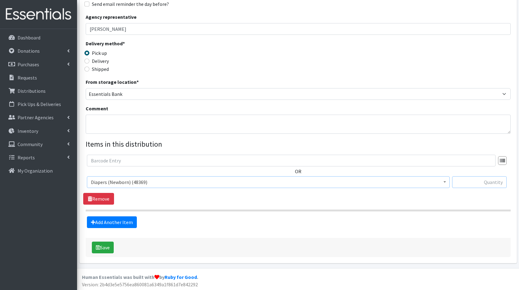
click at [466, 181] on input "text" at bounding box center [479, 182] width 55 height 12
type input "56"
click at [106, 220] on link "Add Another Item" at bounding box center [112, 222] width 50 height 12
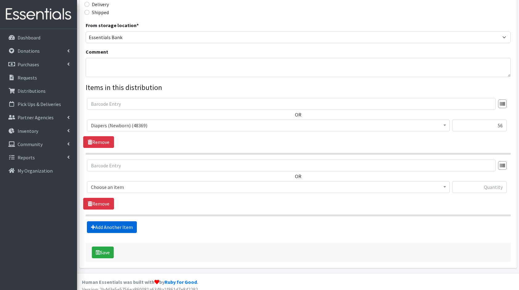
scroll to position [160, 0]
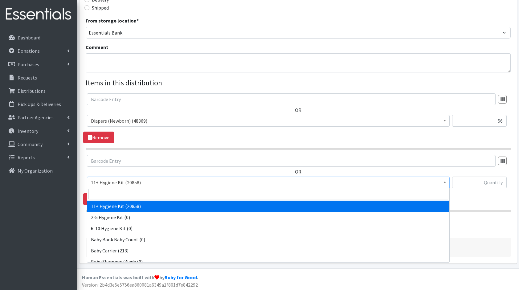
click at [144, 180] on span "11+ Hygiene Kit (20858)" at bounding box center [268, 182] width 355 height 9
click at [148, 193] on input "search" at bounding box center [268, 194] width 360 height 10
type input "di"
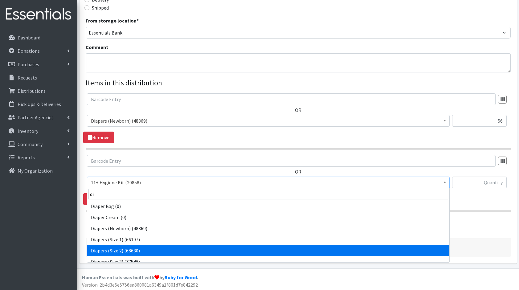
select select "5196"
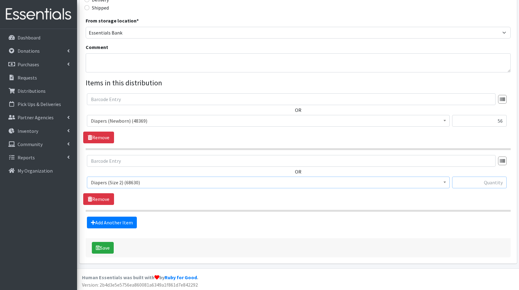
click at [476, 181] on input "text" at bounding box center [479, 183] width 55 height 12
type input "84"
click at [107, 220] on link "Add Another Item" at bounding box center [112, 223] width 50 height 12
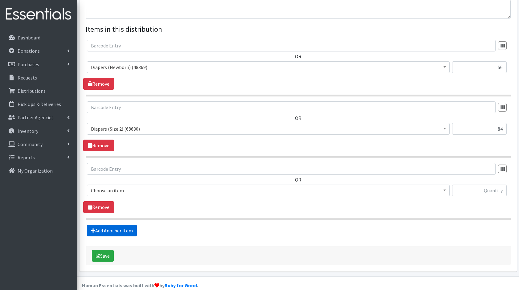
scroll to position [222, 0]
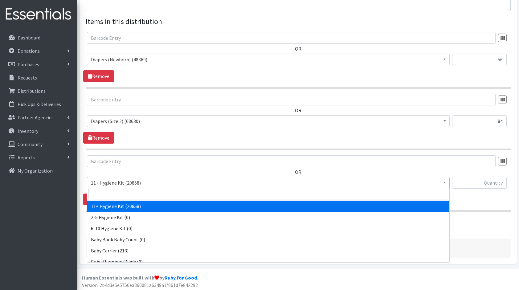
click at [121, 182] on span "11+ Hygiene Kit (20858)" at bounding box center [268, 182] width 355 height 9
click at [123, 191] on input "search" at bounding box center [268, 194] width 360 height 10
type input "di"
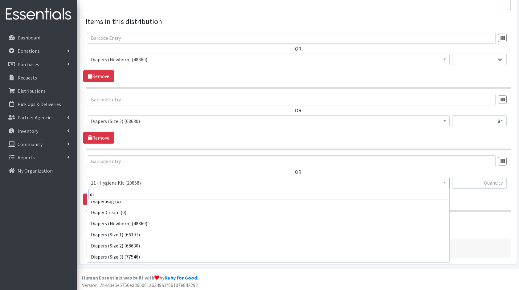
scroll to position [16, 0]
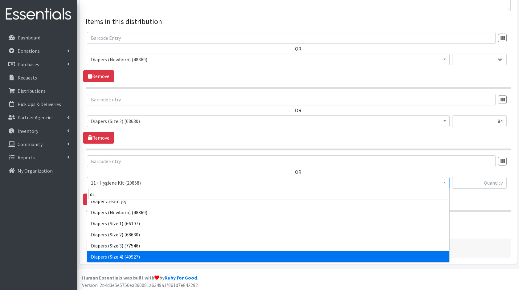
select select "5206"
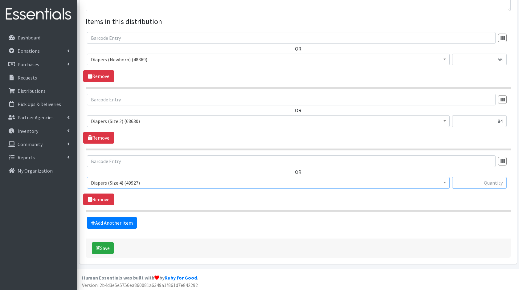
click at [467, 179] on input "text" at bounding box center [479, 183] width 55 height 12
type input "50"
click at [112, 219] on link "Add Another Item" at bounding box center [112, 223] width 50 height 12
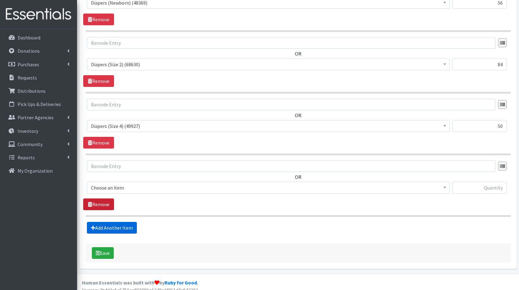
scroll to position [283, 0]
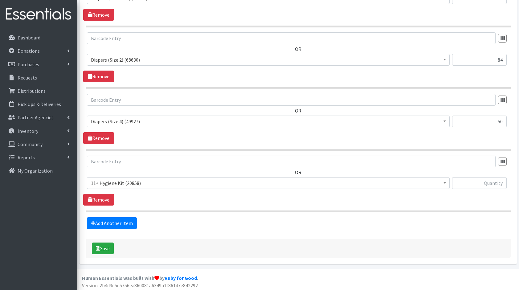
click at [109, 181] on span "11+ Hygiene Kit (20858)" at bounding box center [268, 183] width 355 height 9
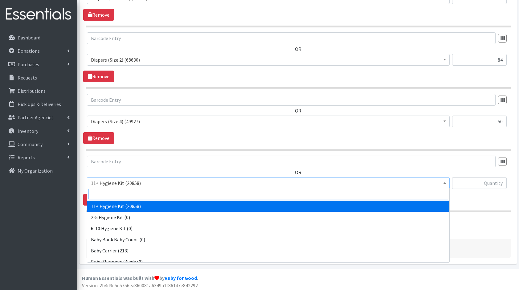
click at [123, 191] on input "search" at bounding box center [268, 194] width 360 height 10
type input "di"
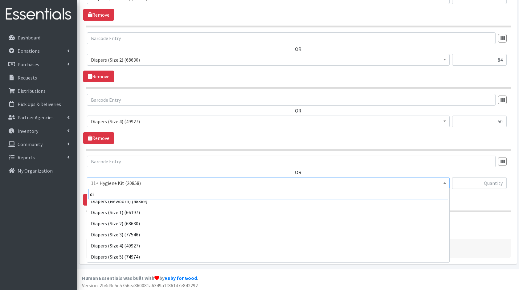
scroll to position [38, 0]
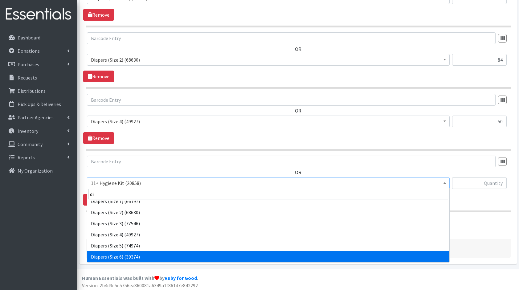
select select "5209"
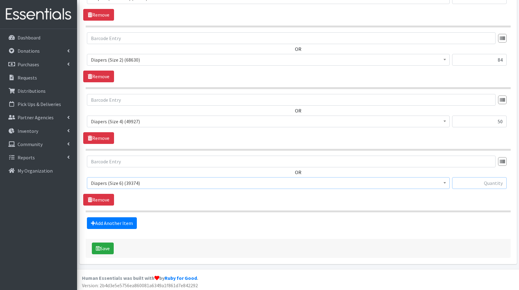
click at [475, 183] on input "text" at bounding box center [479, 183] width 55 height 12
type input "180"
click at [112, 222] on link "Add Another Item" at bounding box center [112, 223] width 50 height 12
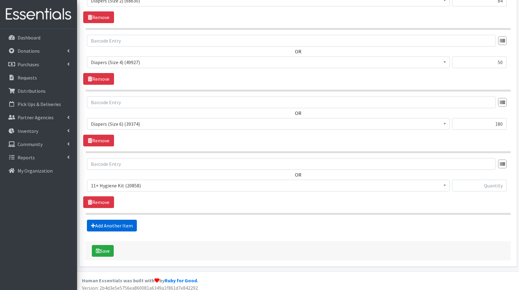
scroll to position [344, 0]
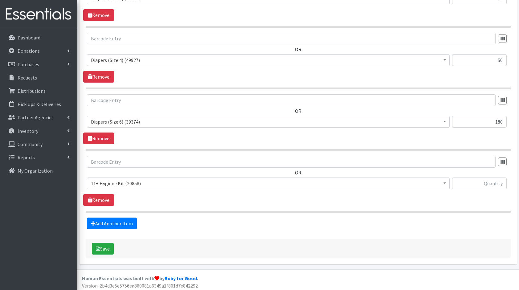
click at [117, 185] on span "11+ Hygiene Kit (20858)" at bounding box center [268, 183] width 355 height 9
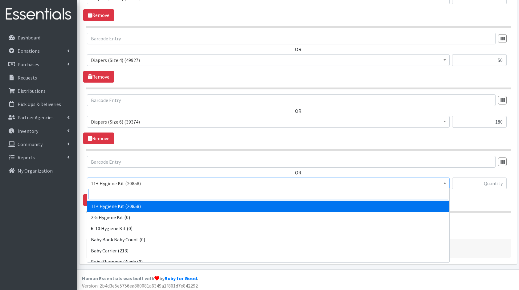
click at [123, 192] on input "search" at bounding box center [268, 194] width 360 height 10
type input "boo"
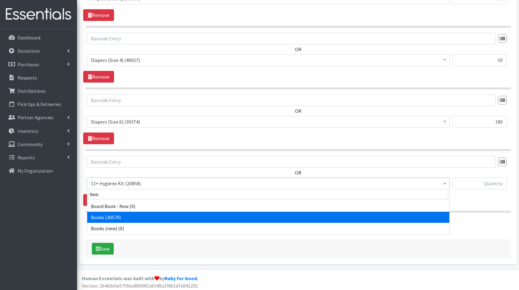
select select "10573"
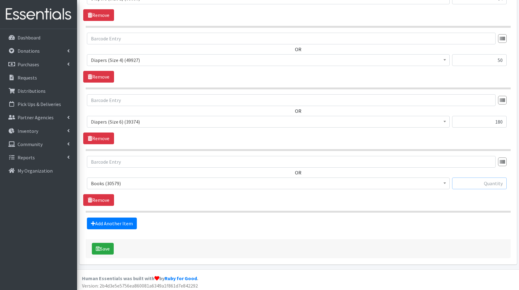
click at [476, 179] on input "text" at bounding box center [479, 184] width 55 height 12
type input "20"
click at [119, 219] on link "Add Another Item" at bounding box center [112, 224] width 50 height 12
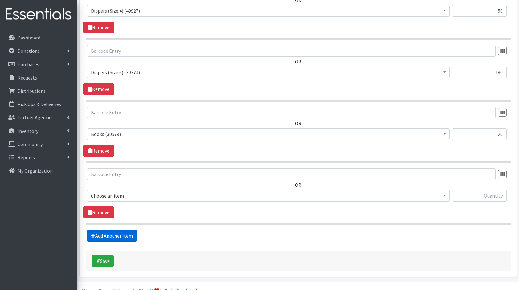
scroll to position [406, 0]
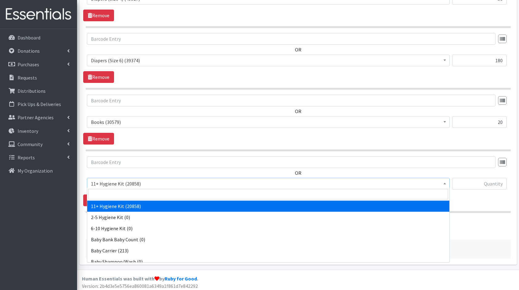
click at [134, 179] on span "11+ Hygiene Kit (20858)" at bounding box center [268, 183] width 355 height 9
click at [144, 193] on input "search" at bounding box center [268, 194] width 360 height 10
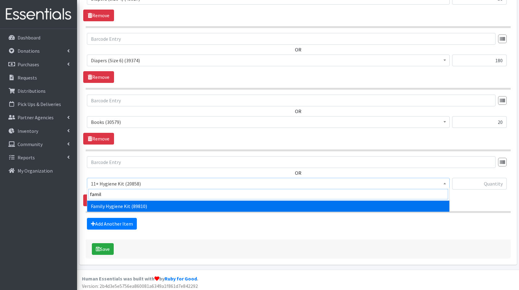
type input "family"
select select "14713"
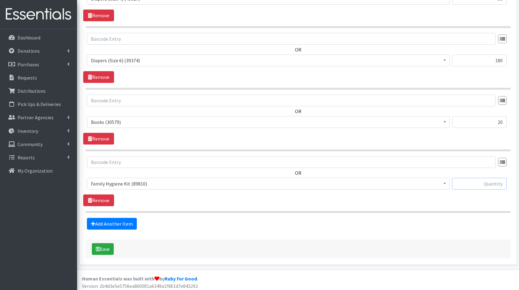
click at [484, 180] on input "text" at bounding box center [479, 184] width 55 height 12
type input "6"
click at [100, 250] on button "Save" at bounding box center [103, 249] width 22 height 12
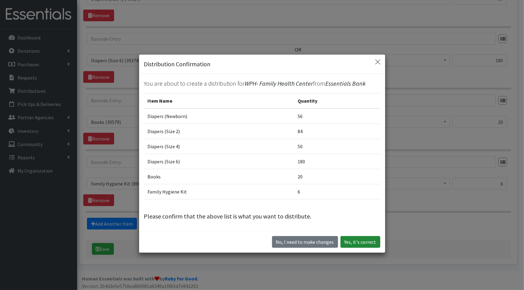
click at [355, 241] on button "Yes, it's correct" at bounding box center [360, 242] width 40 height 12
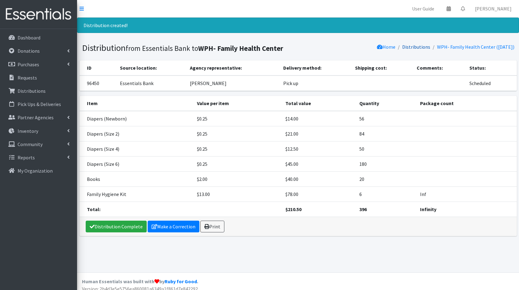
click at [421, 46] on link "Distributions" at bounding box center [416, 47] width 28 height 6
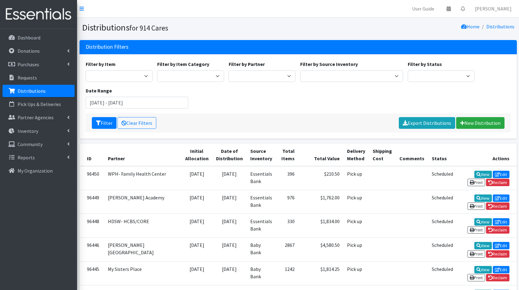
click at [252, 105] on div "Filter by Item 11+ Hygiene Kit 2-5 Hygiene Kit 6-10 Hygiene Kit Baby Bank Baby …" at bounding box center [298, 86] width 430 height 53
